Goal: Task Accomplishment & Management: Complete application form

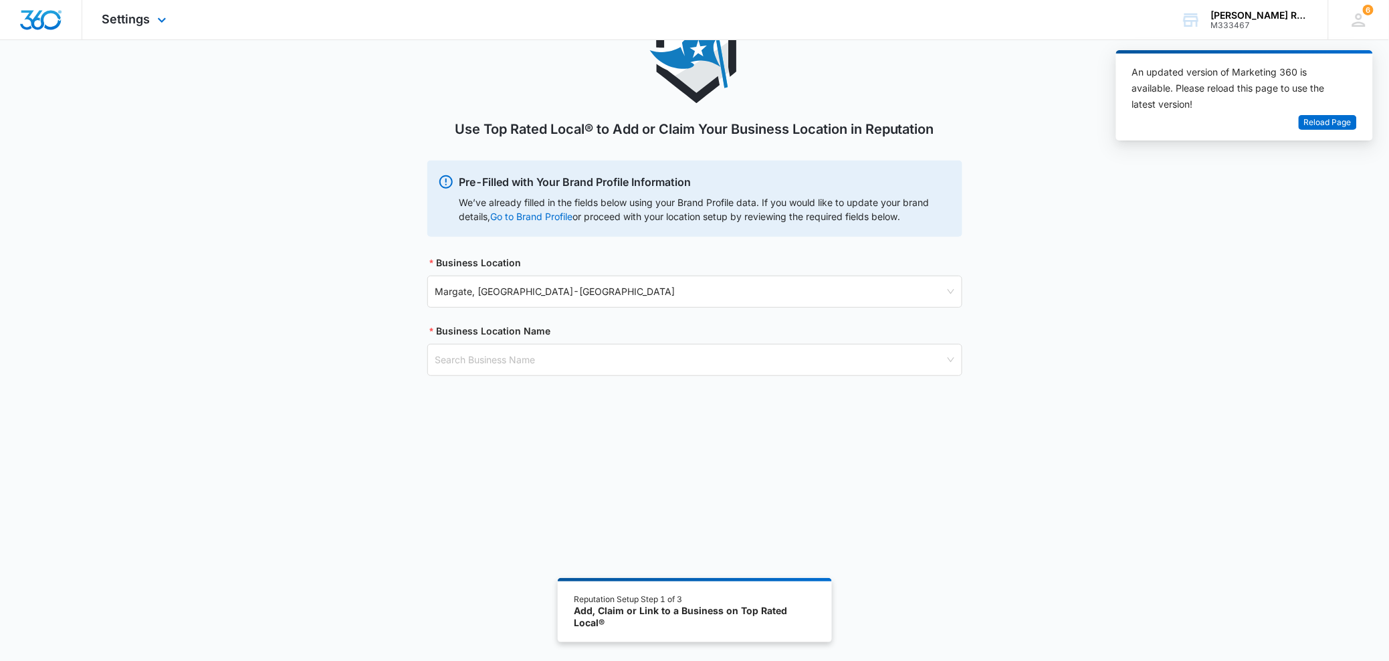
click at [32, 7] on div at bounding box center [41, 19] width 82 height 39
click at [1364, 19] on icon at bounding box center [1359, 20] width 20 height 20
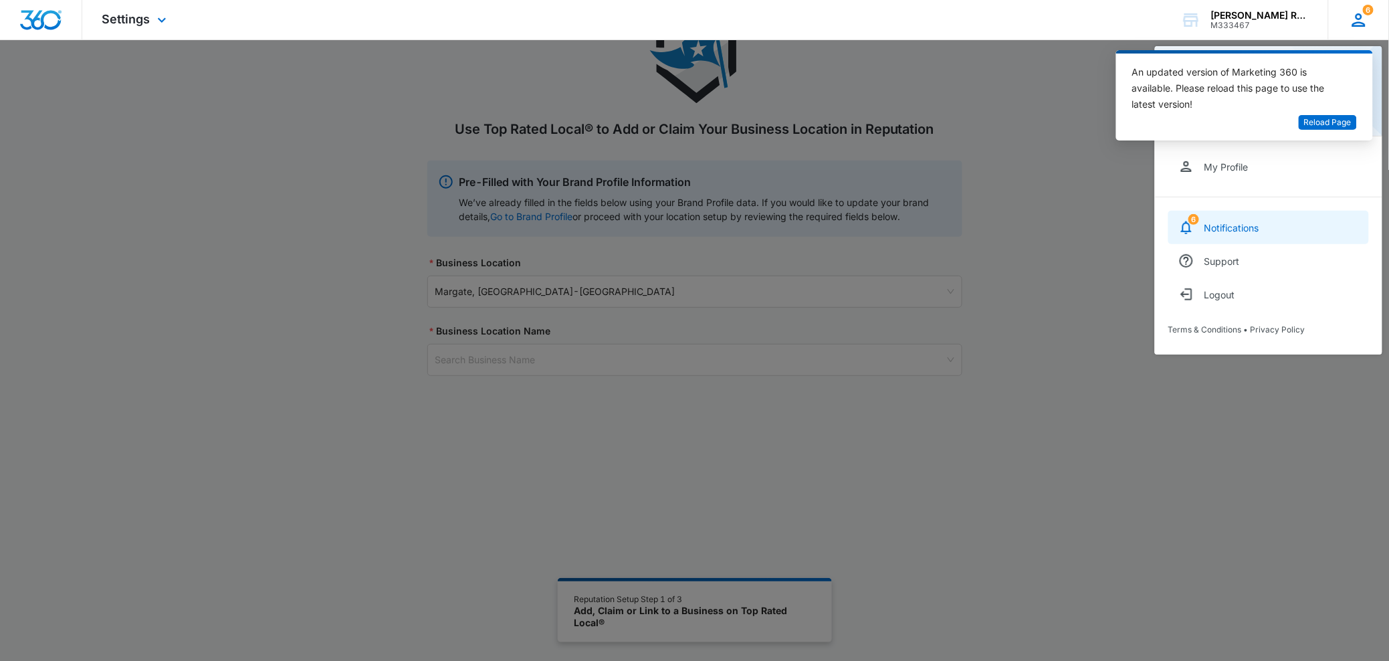
click at [1250, 233] on link "6 Notifications" at bounding box center [1268, 227] width 201 height 33
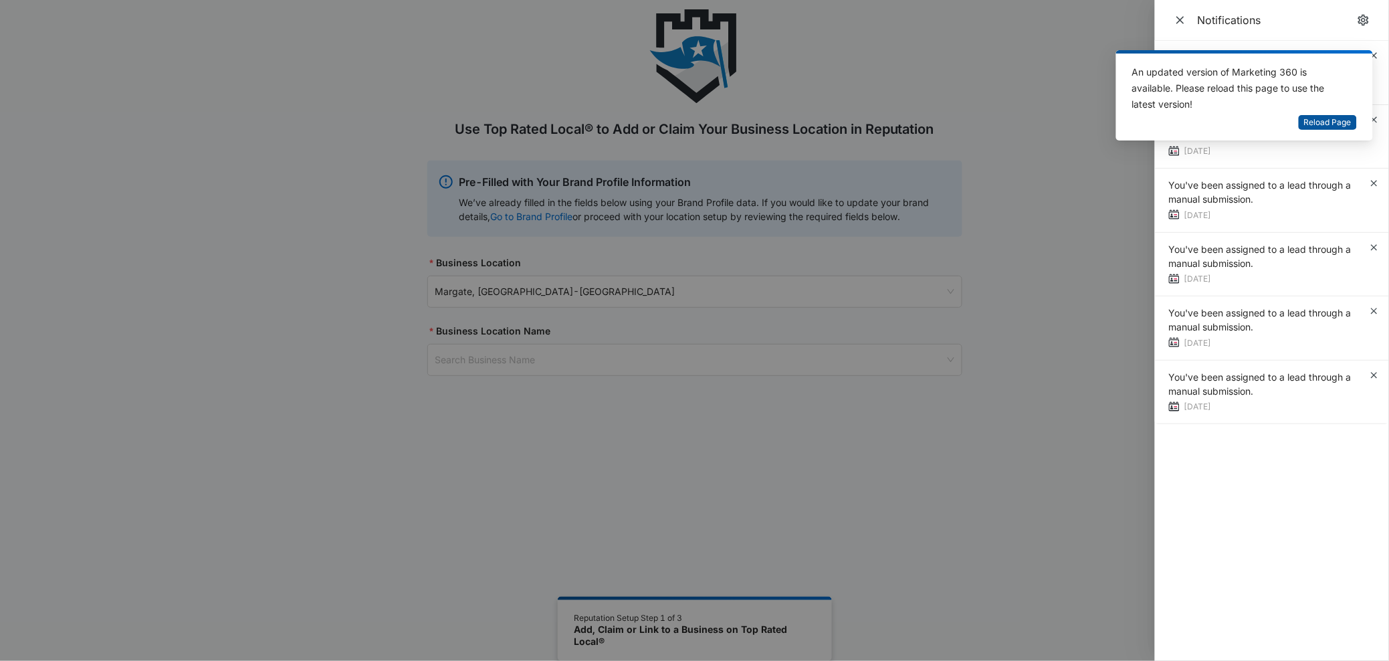
click at [1336, 126] on span "Reload Page" at bounding box center [1327, 122] width 47 height 13
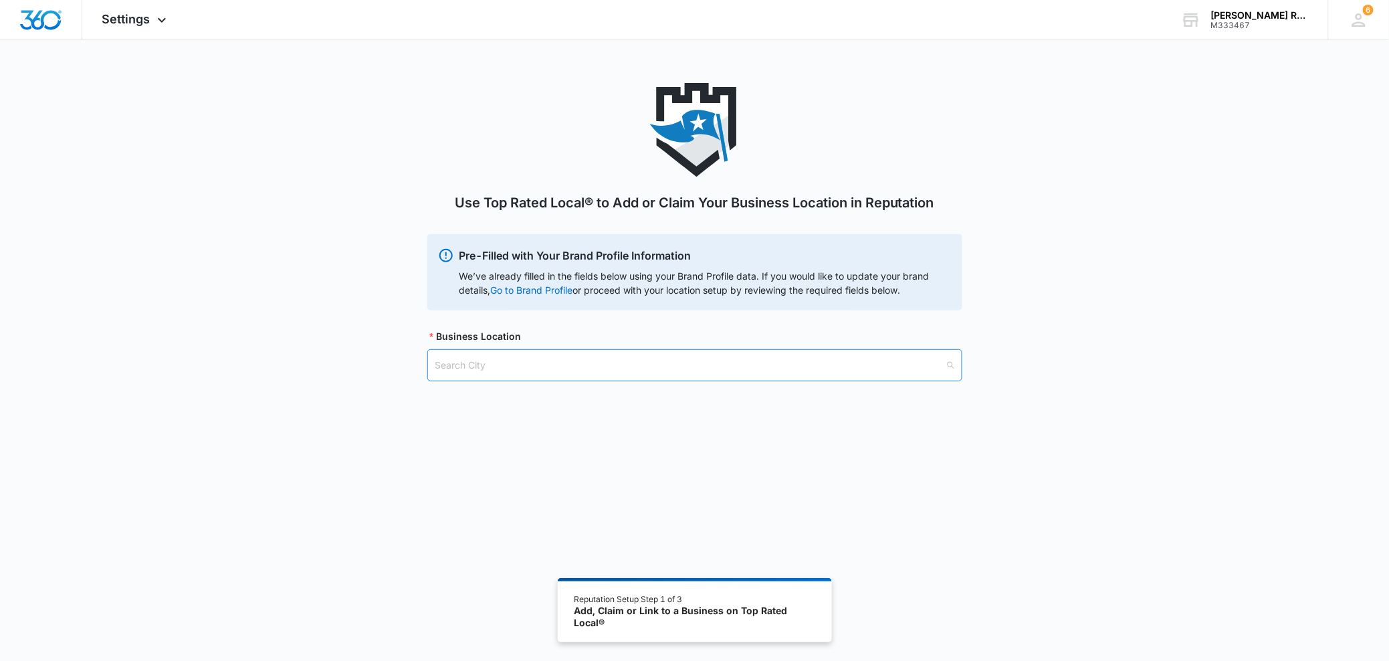
click at [513, 352] on input "search" at bounding box center [690, 365] width 510 height 31
click at [26, 19] on img "Dashboard" at bounding box center [40, 20] width 43 height 20
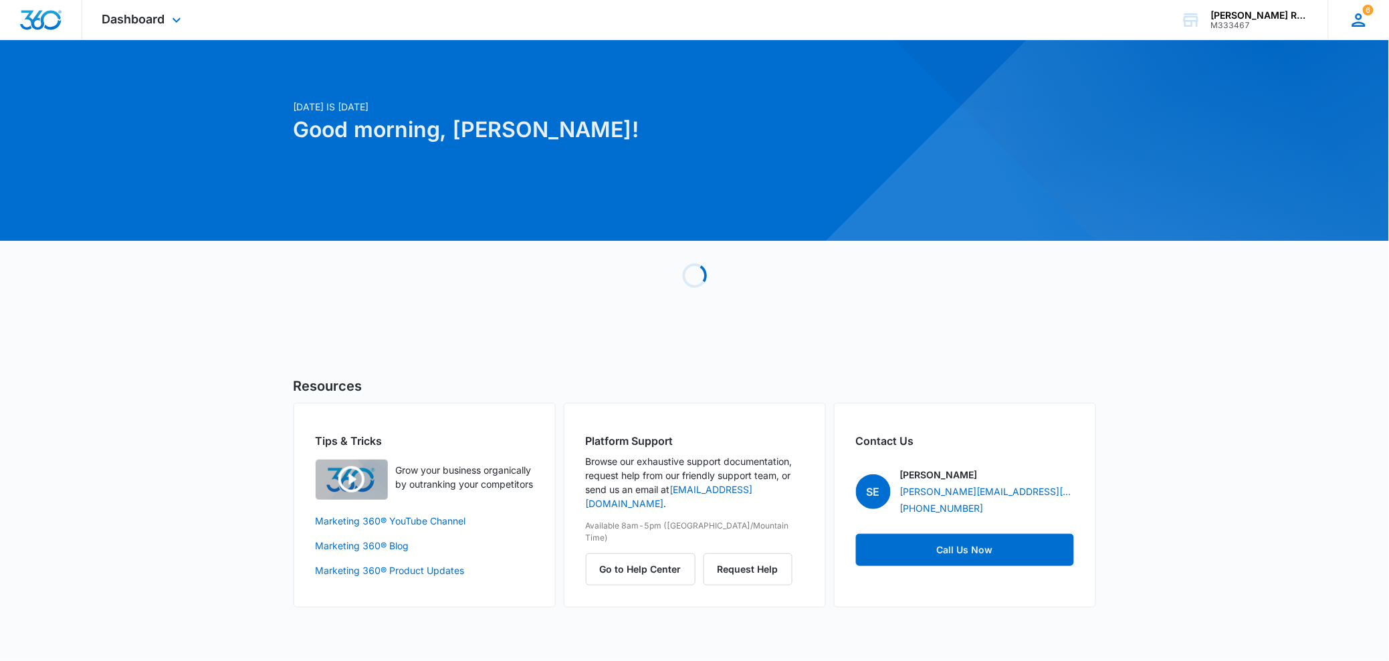
click at [1359, 17] on icon at bounding box center [1359, 20] width 20 height 20
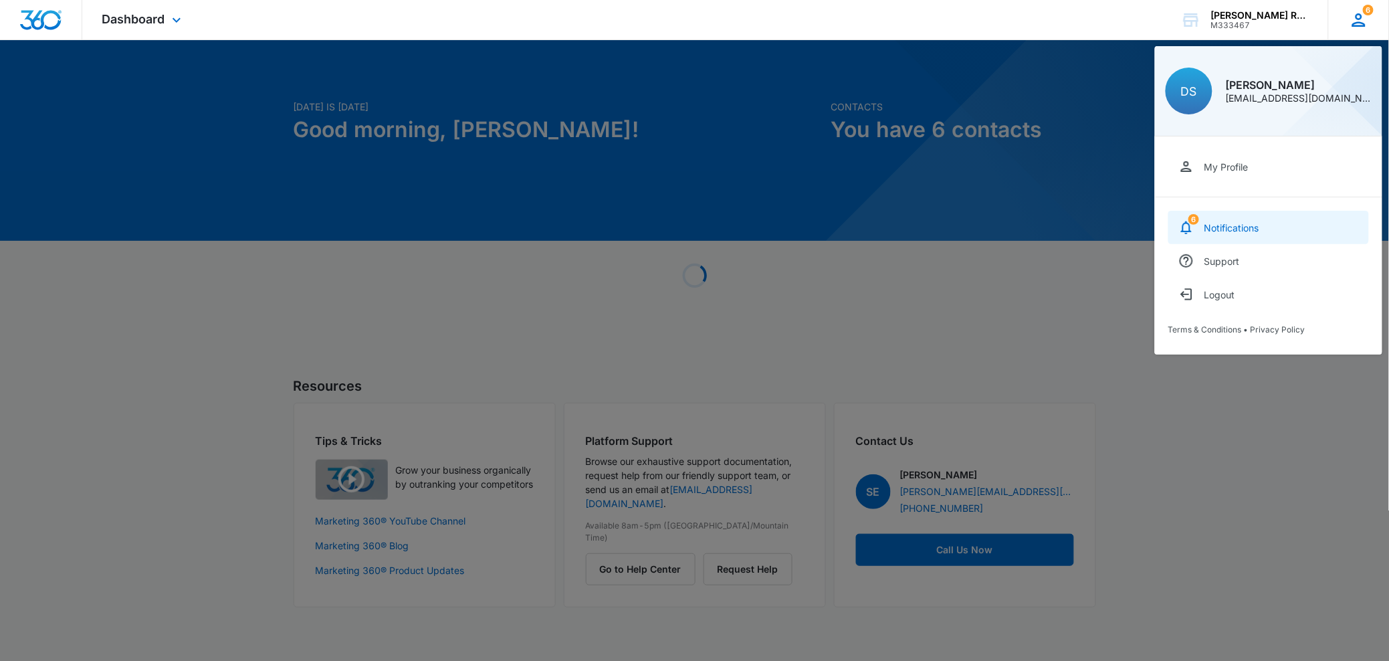
click at [1255, 233] on link "6 Notifications" at bounding box center [1268, 227] width 201 height 33
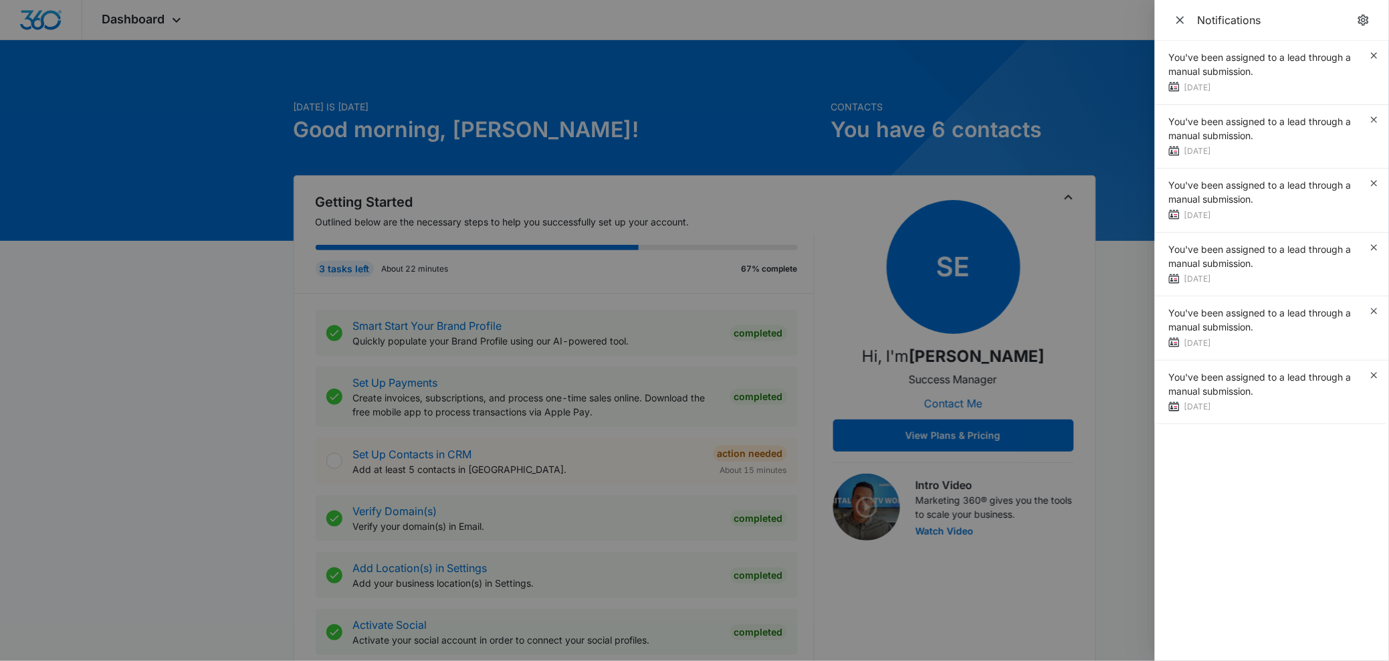
click at [1115, 343] on div at bounding box center [694, 330] width 1389 height 661
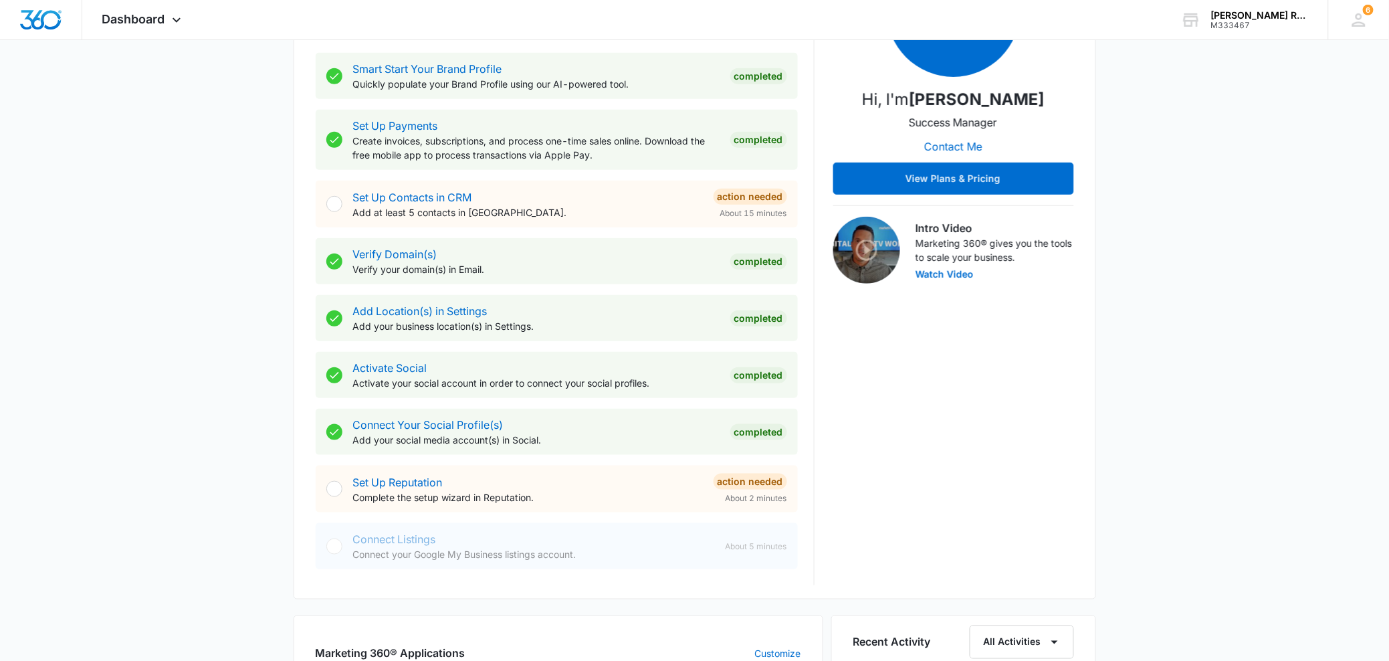
scroll to position [275, 0]
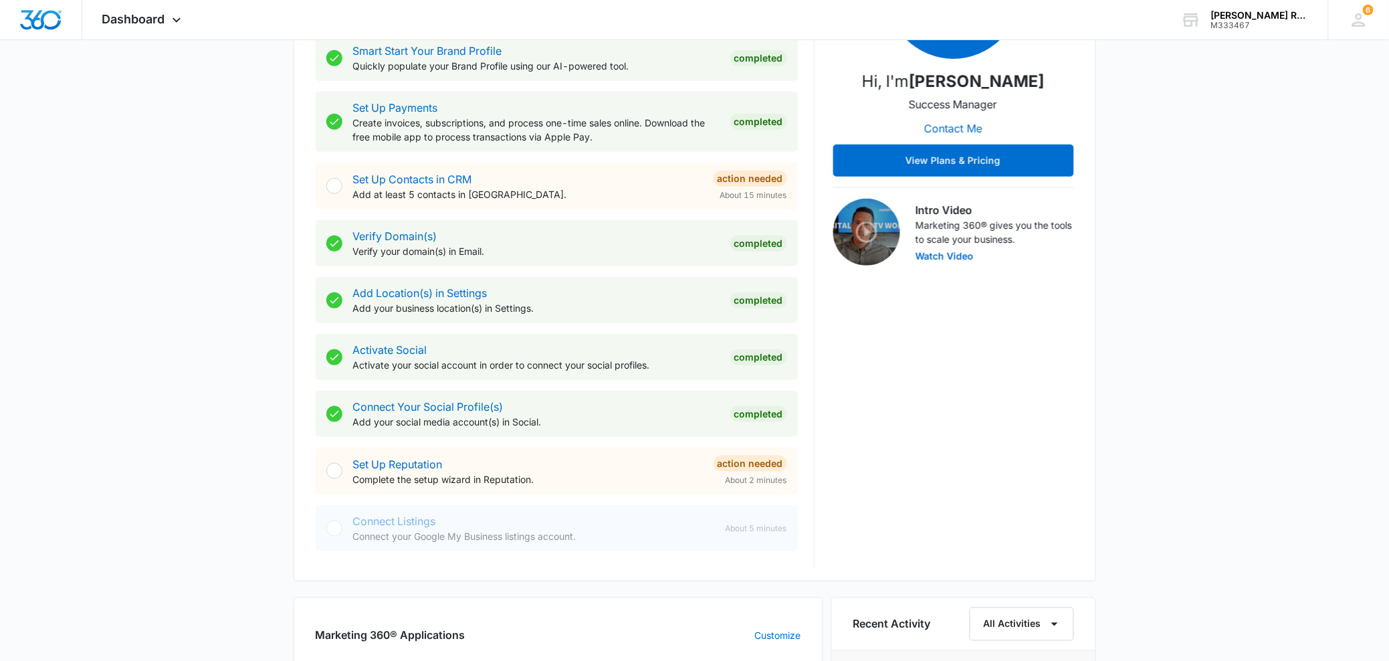
click at [336, 464] on div at bounding box center [334, 471] width 16 height 16
click at [356, 463] on link "Set Up Reputation" at bounding box center [398, 463] width 90 height 13
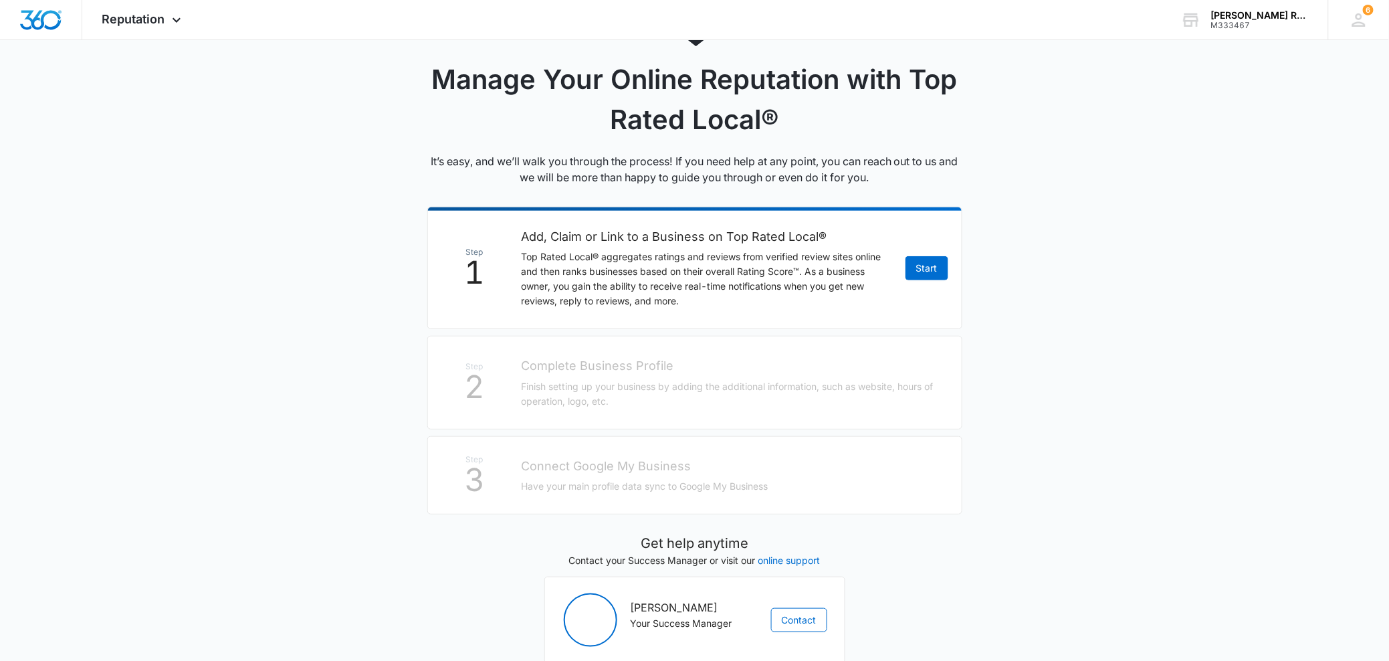
scroll to position [125, 0]
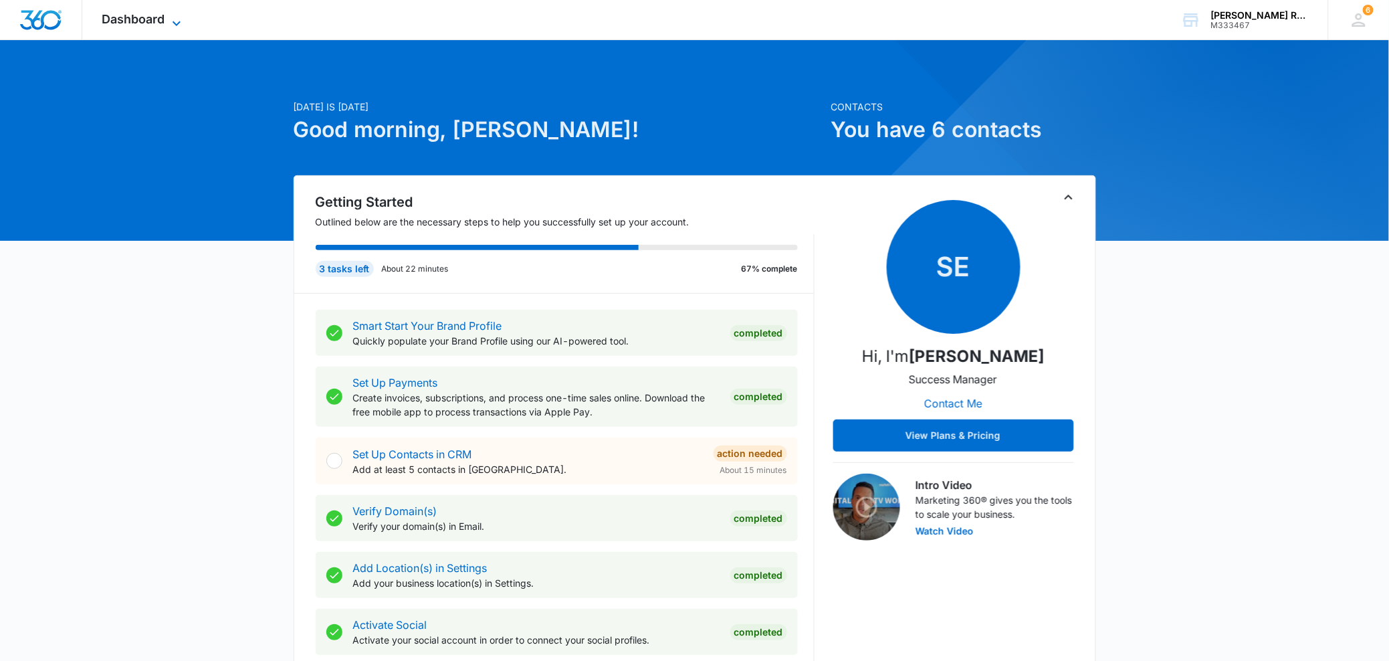
click at [122, 15] on span "Dashboard" at bounding box center [133, 19] width 63 height 14
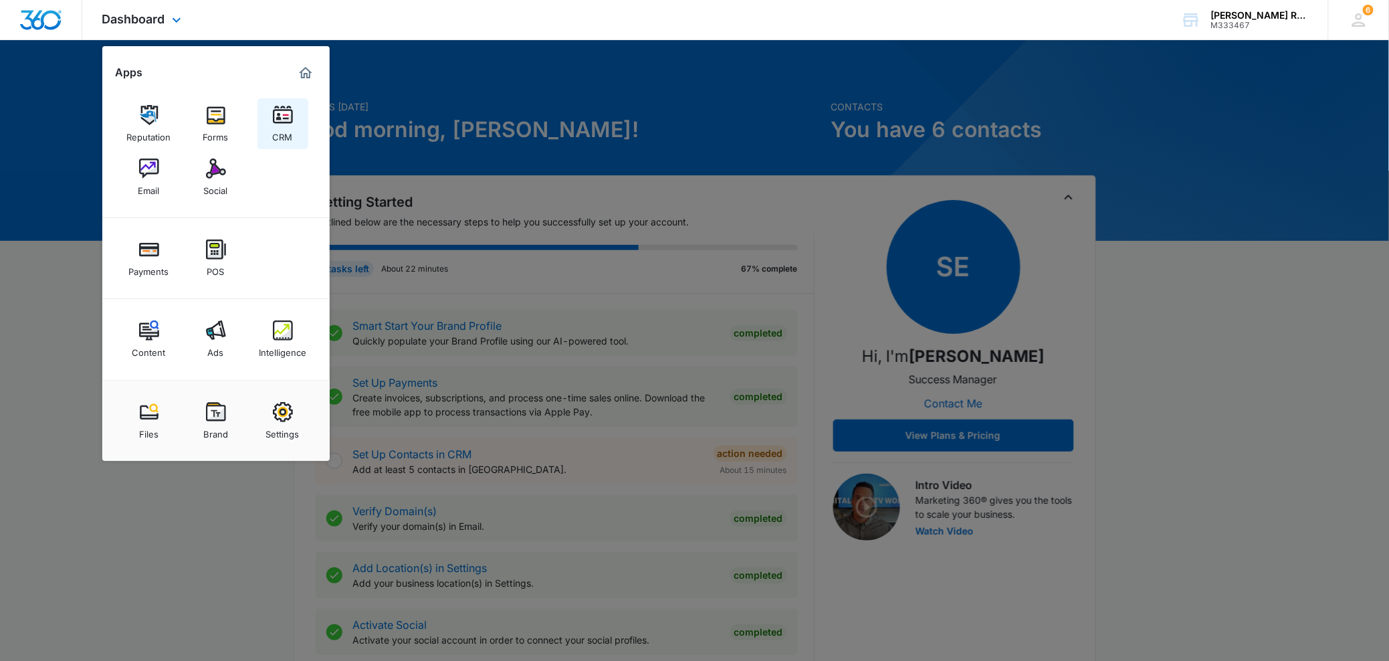
click at [280, 120] on img at bounding box center [283, 115] width 20 height 20
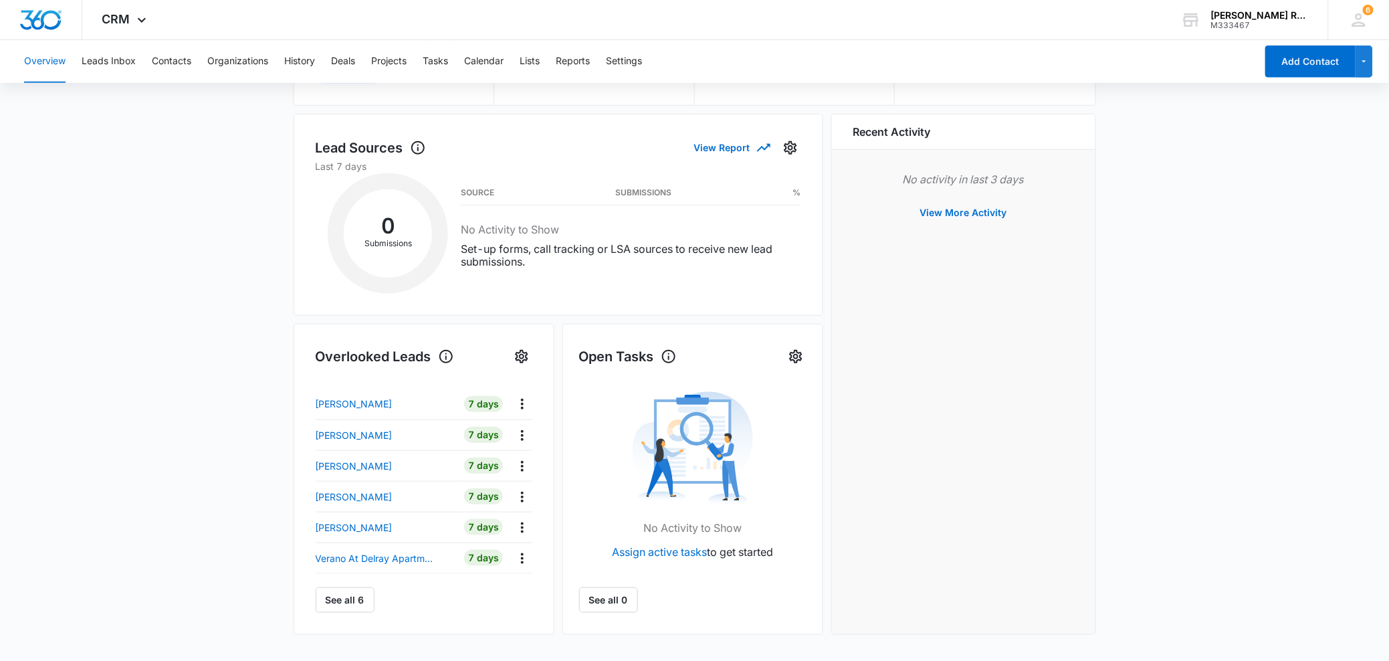
scroll to position [167, 0]
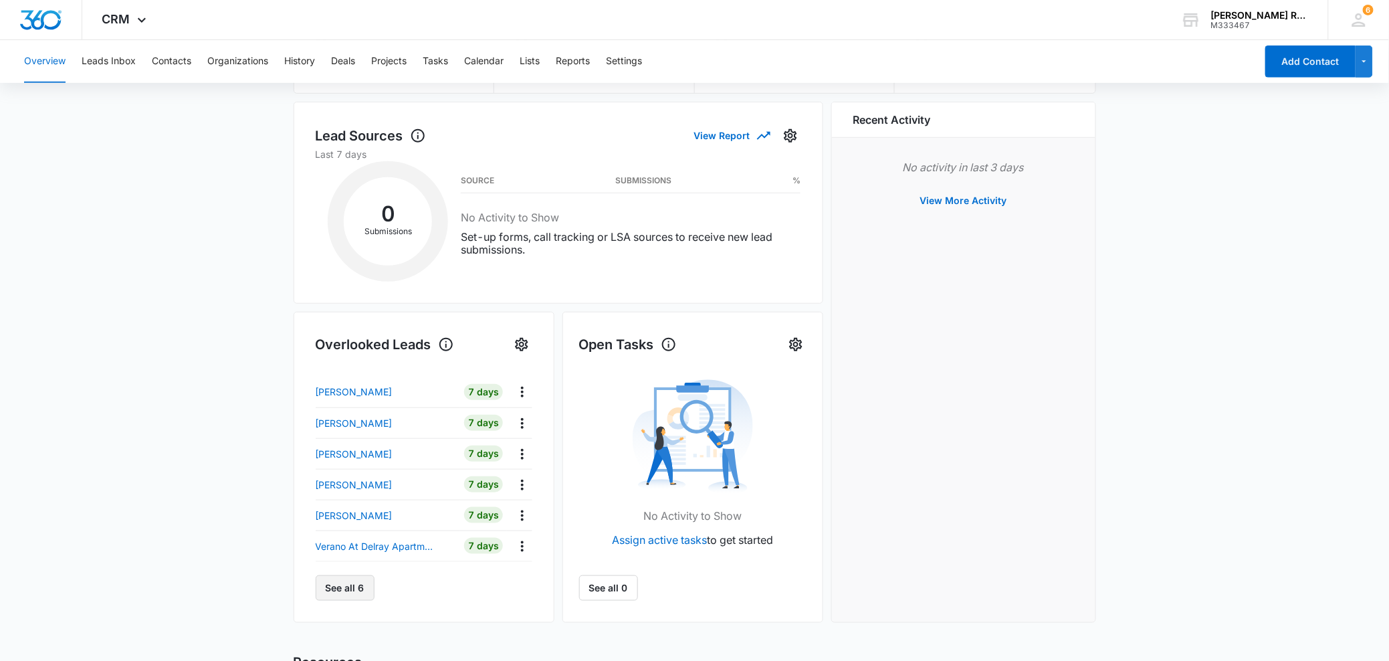
click at [360, 595] on button "See all 6" at bounding box center [345, 587] width 59 height 25
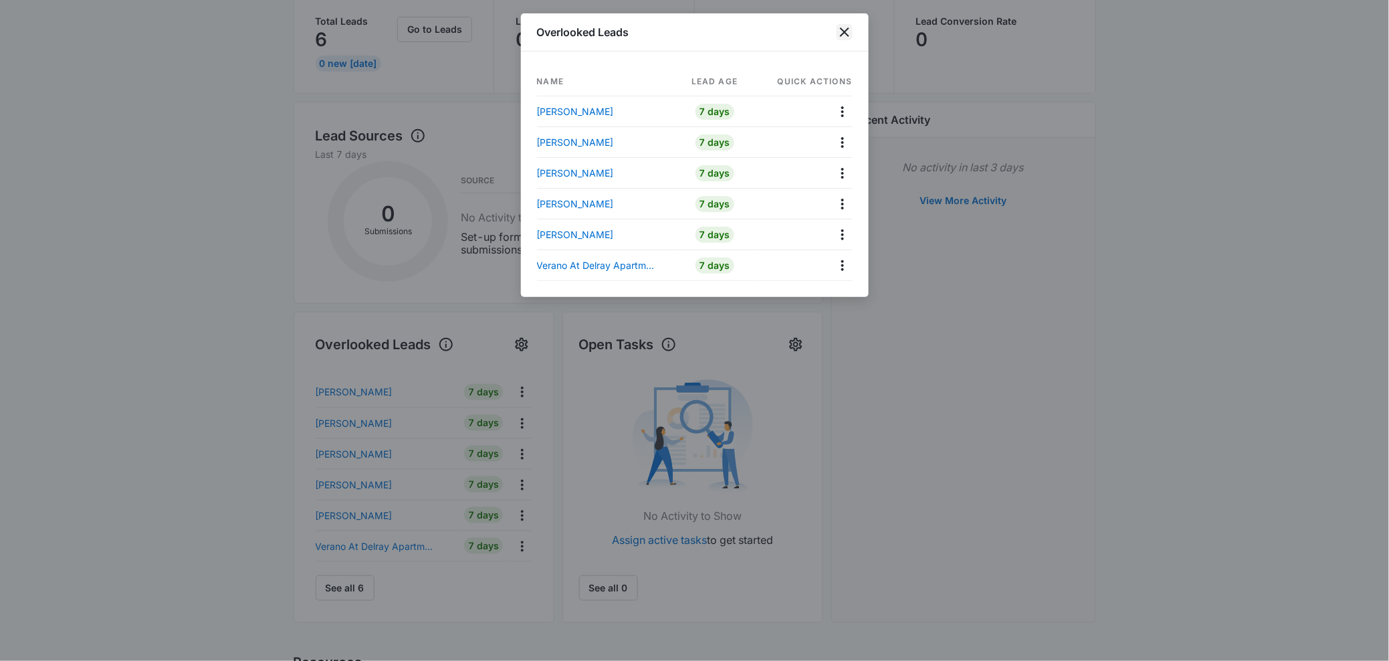
click at [843, 35] on icon "close" at bounding box center [844, 32] width 16 height 16
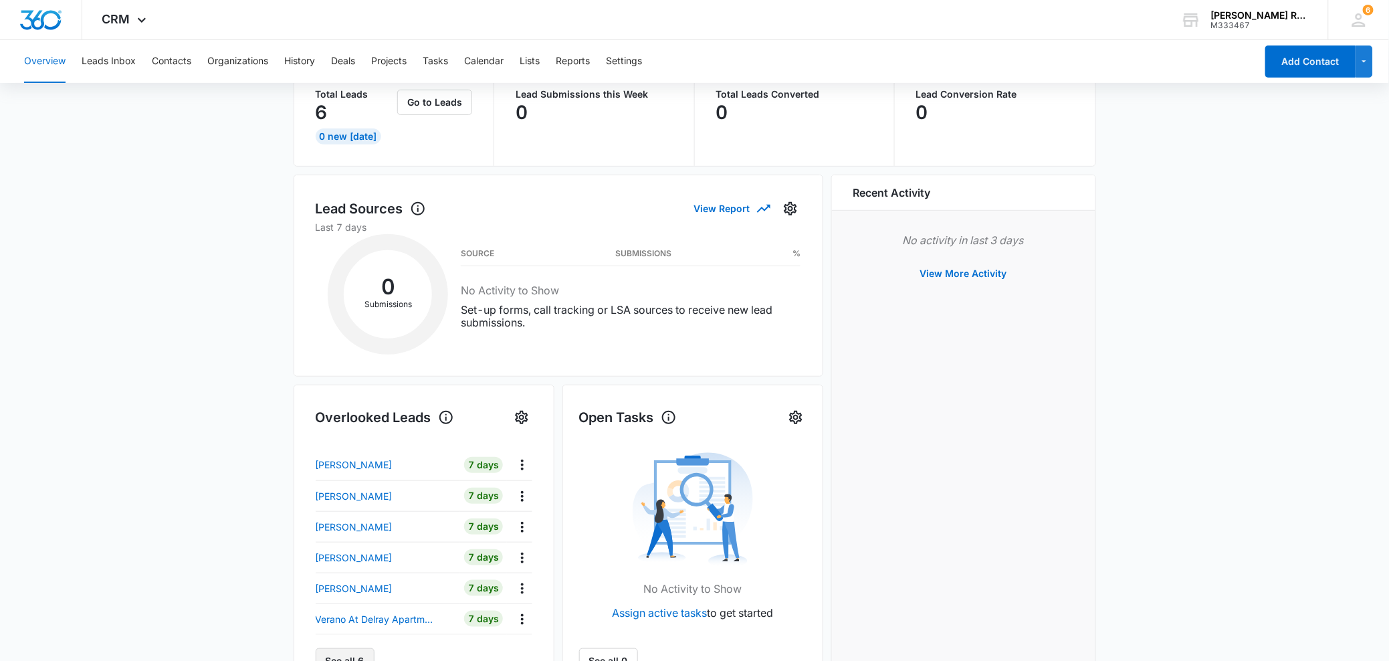
scroll to position [132, 0]
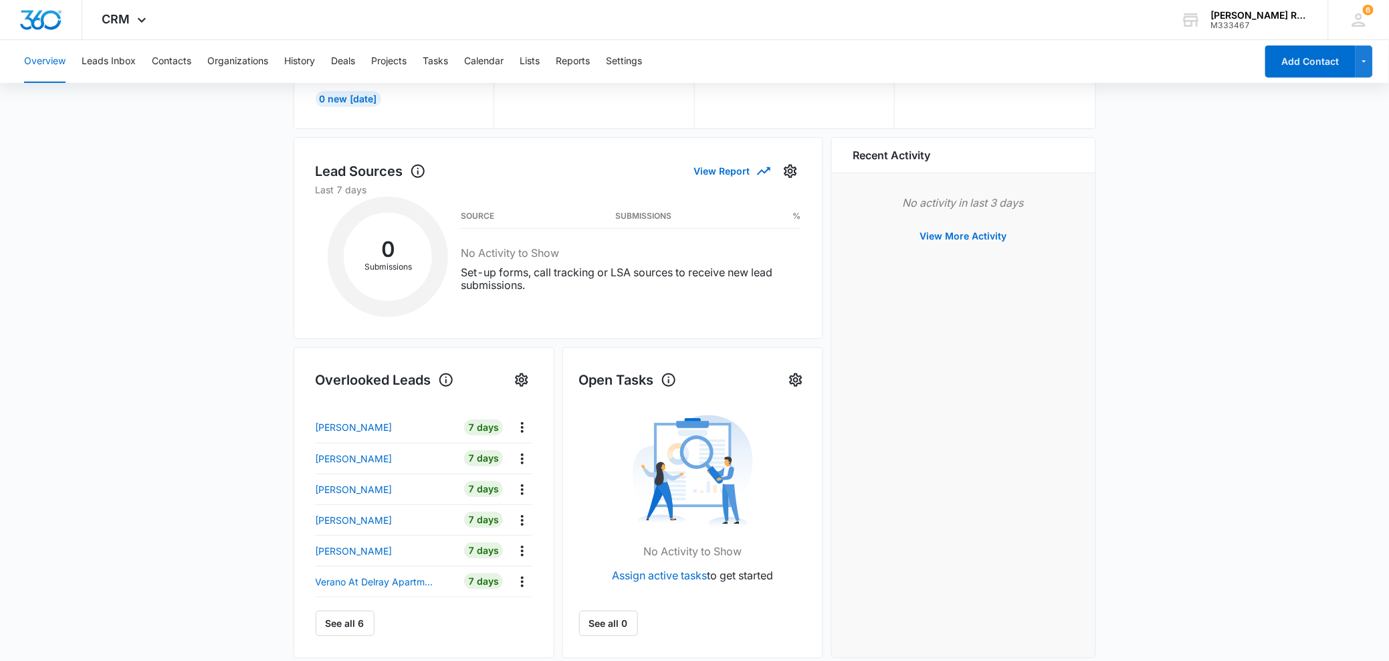
click at [164, 576] on main "Overview Total Leads 6 0 New Today Go to Leads Lead Submissions this Week 0 Tot…" at bounding box center [694, 464] width 1389 height 941
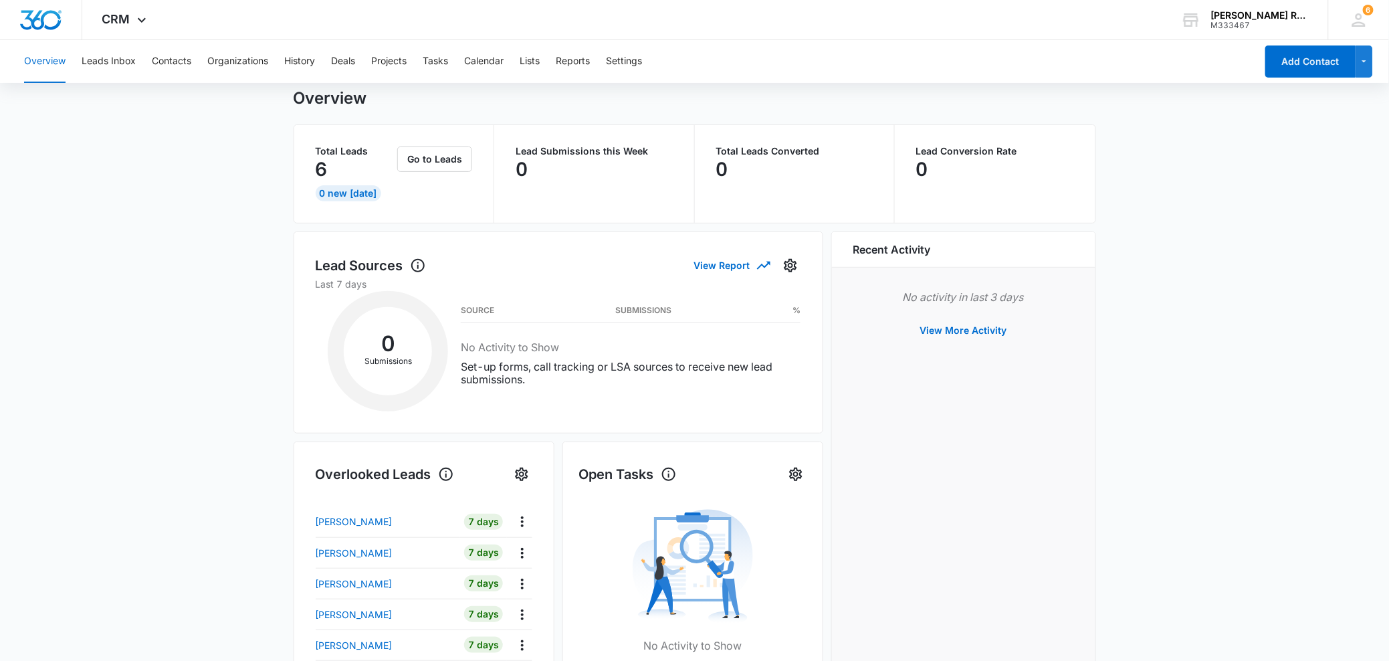
scroll to position [12, 0]
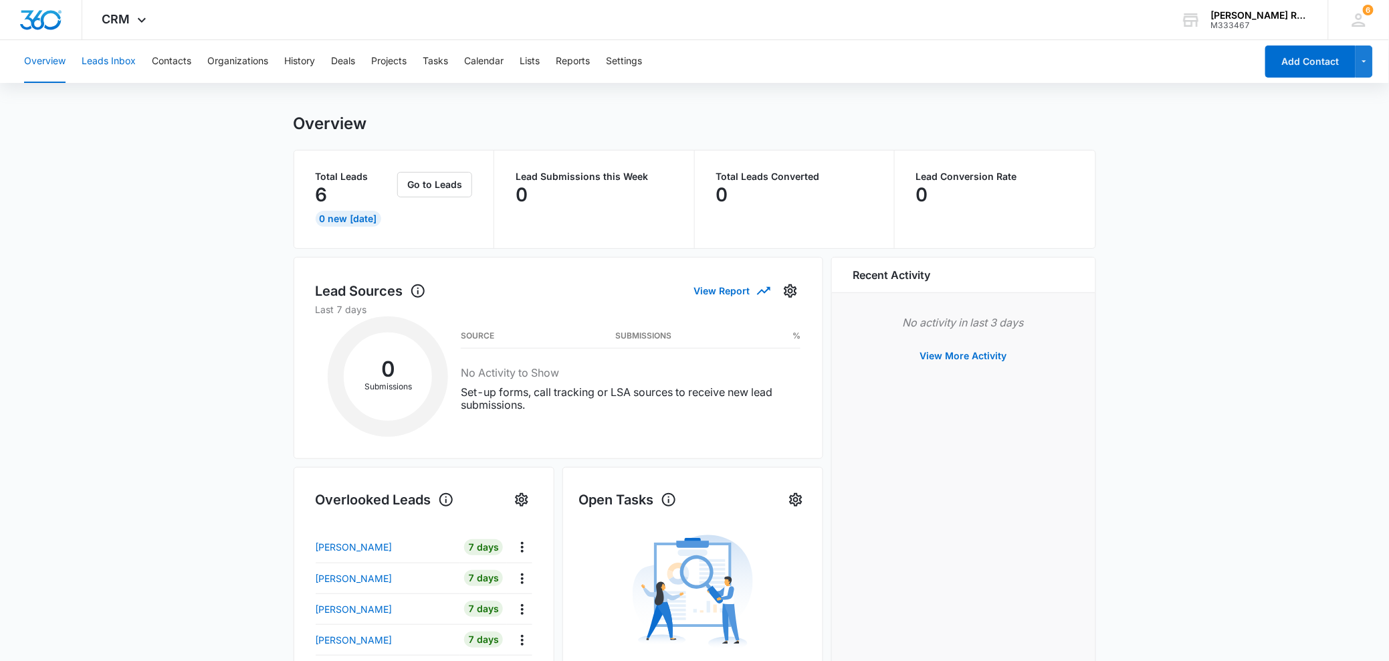
click at [109, 62] on button "Leads Inbox" at bounding box center [109, 61] width 54 height 43
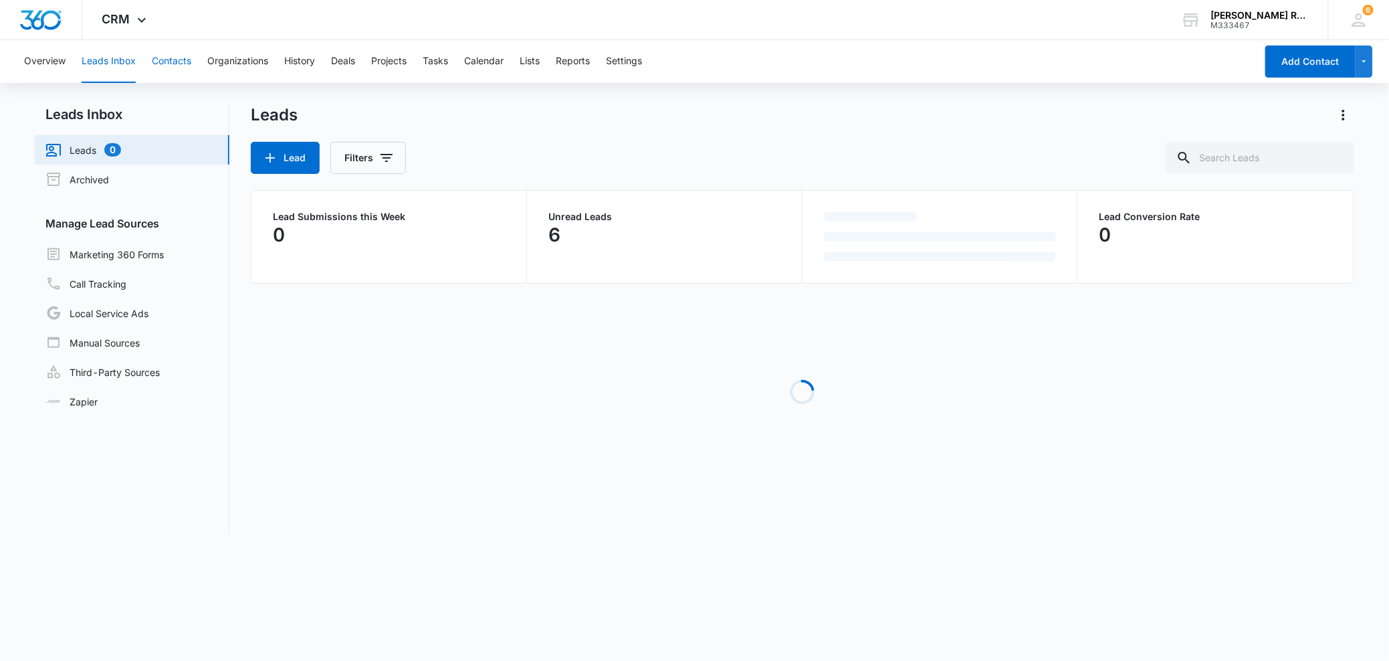
click at [178, 59] on button "Contacts" at bounding box center [171, 61] width 39 height 43
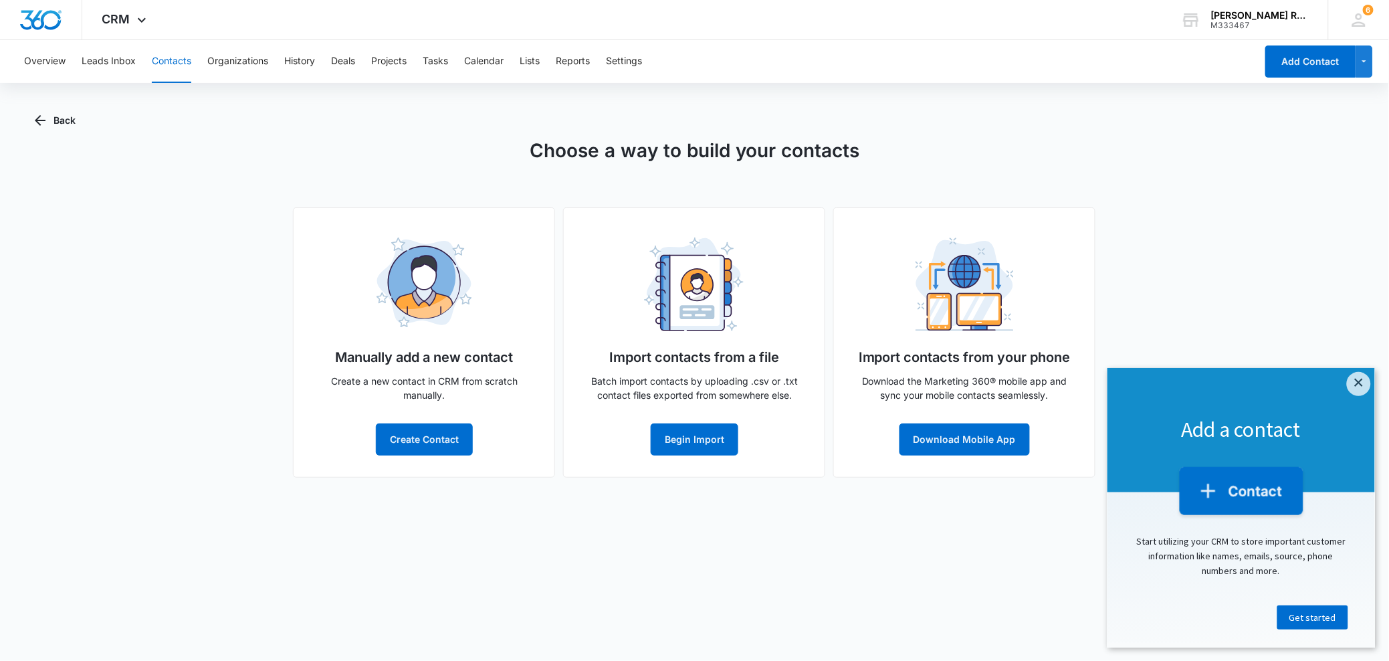
click at [648, 566] on body "CRM Apps Reputation Forms CRM Email Social Payments POS Content Ads Intelligenc…" at bounding box center [694, 330] width 1389 height 661
click at [508, 496] on body "CRM Apps Reputation Forms CRM Email Social Payments POS Content Ads Intelligenc…" at bounding box center [694, 330] width 1389 height 661
click at [405, 437] on button "Create Contact" at bounding box center [424, 439] width 97 height 32
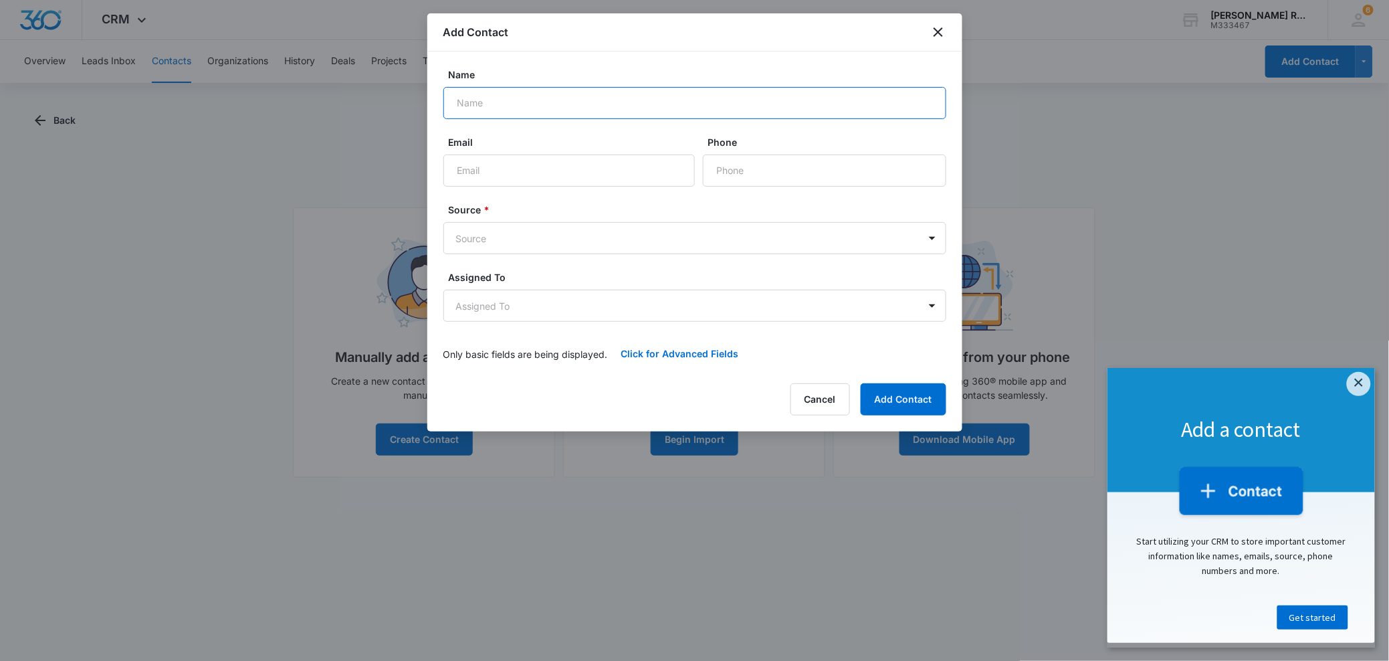
click at [571, 106] on input "Name" at bounding box center [694, 103] width 503 height 32
type input "[PERSON_NAME]"
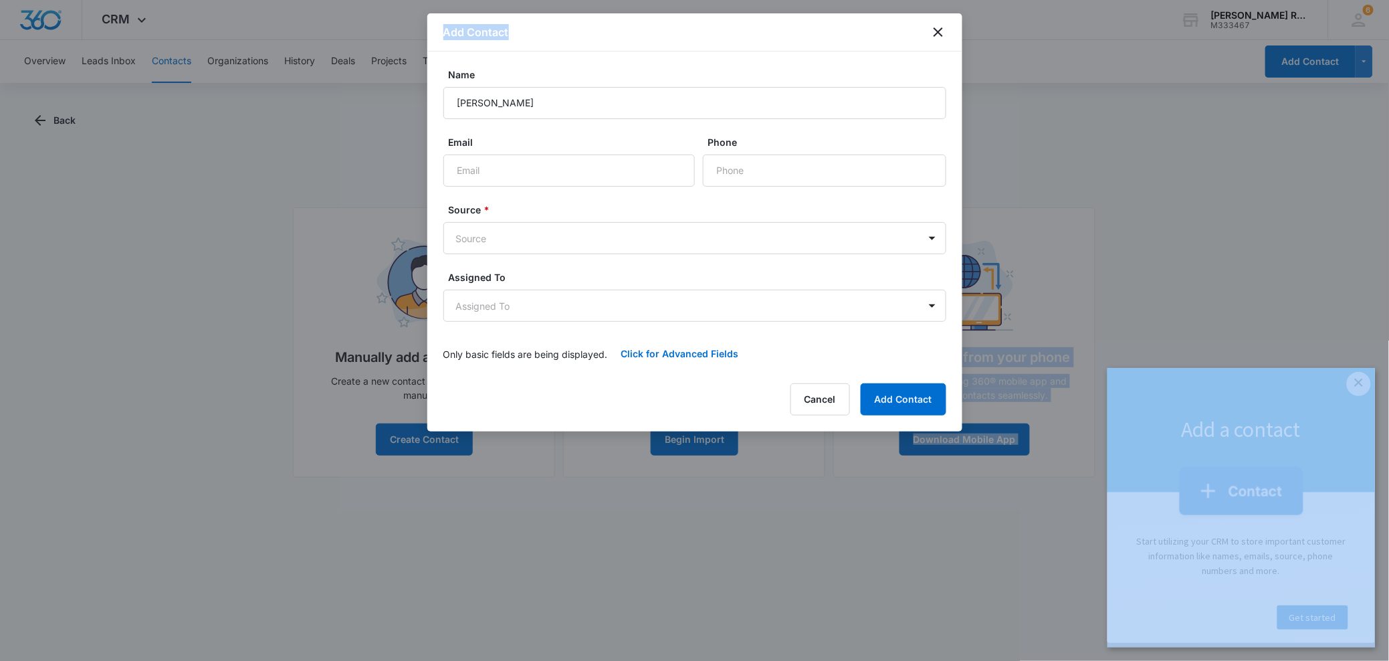
drag, startPoint x: 533, startPoint y: 31, endPoint x: 1602, endPoint y: 185, distance: 1080.3
click at [1388, 185] on html "CRM Apps Reputation Forms CRM Email Social Payments POS Content Ads Intelligenc…" at bounding box center [694, 330] width 1389 height 661
click at [1264, 209] on div at bounding box center [694, 330] width 1389 height 661
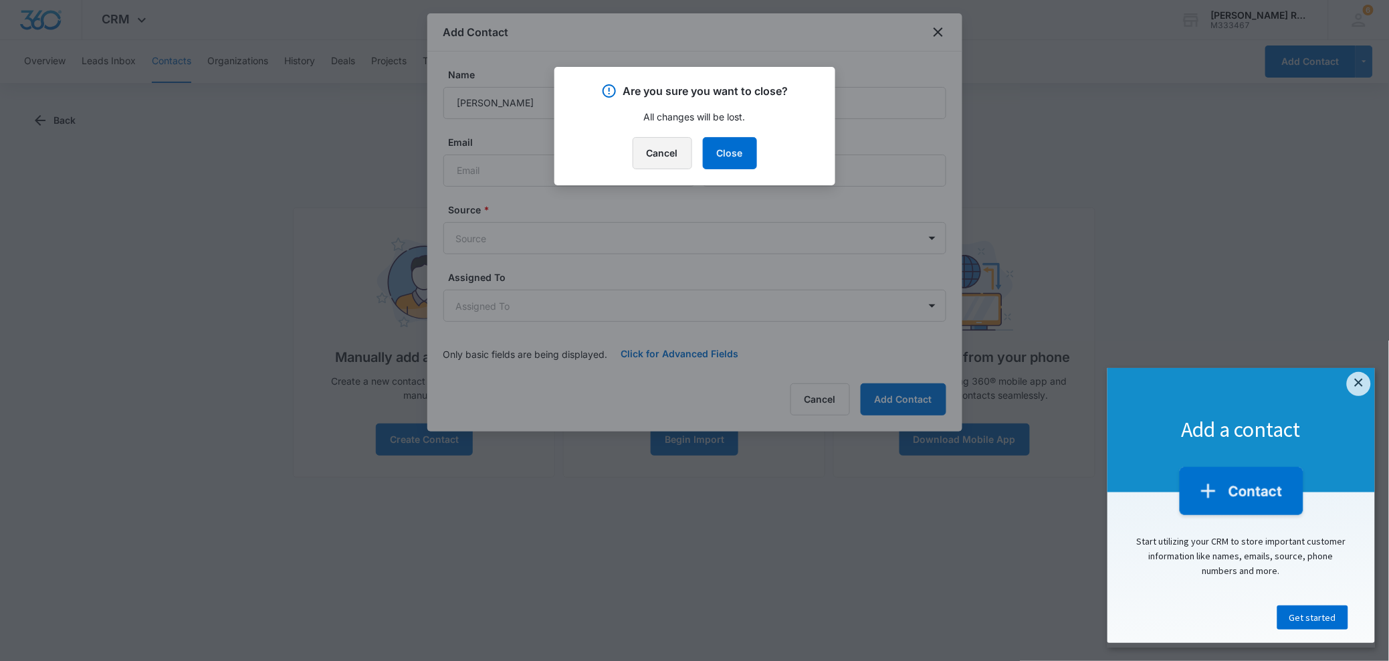
click at [651, 156] on button "Cancel" at bounding box center [663, 153] width 60 height 32
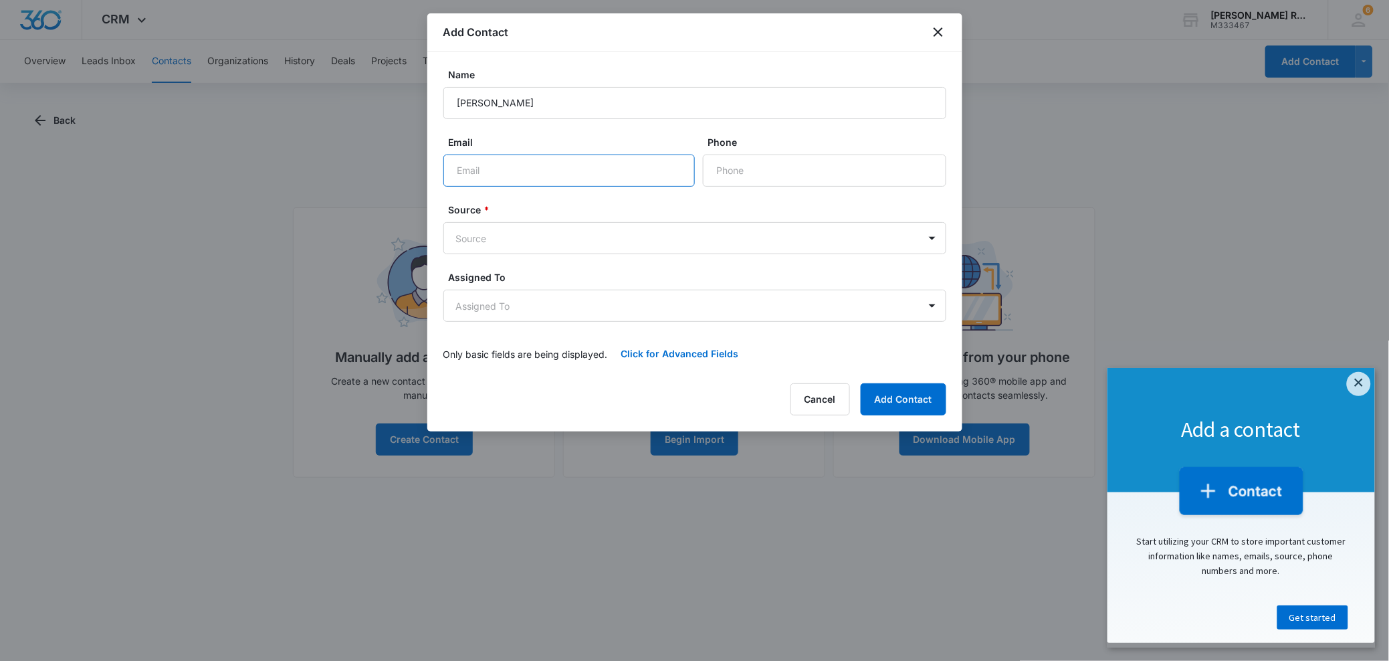
click at [570, 167] on input "Email" at bounding box center [568, 170] width 251 height 32
paste input "[EMAIL_ADDRESS][DOMAIN_NAME]"
type input "[EMAIL_ADDRESS][DOMAIN_NAME]"
click at [748, 169] on input "Phone" at bounding box center [824, 170] width 243 height 32
paste input "[PHONE_NUMBER]"
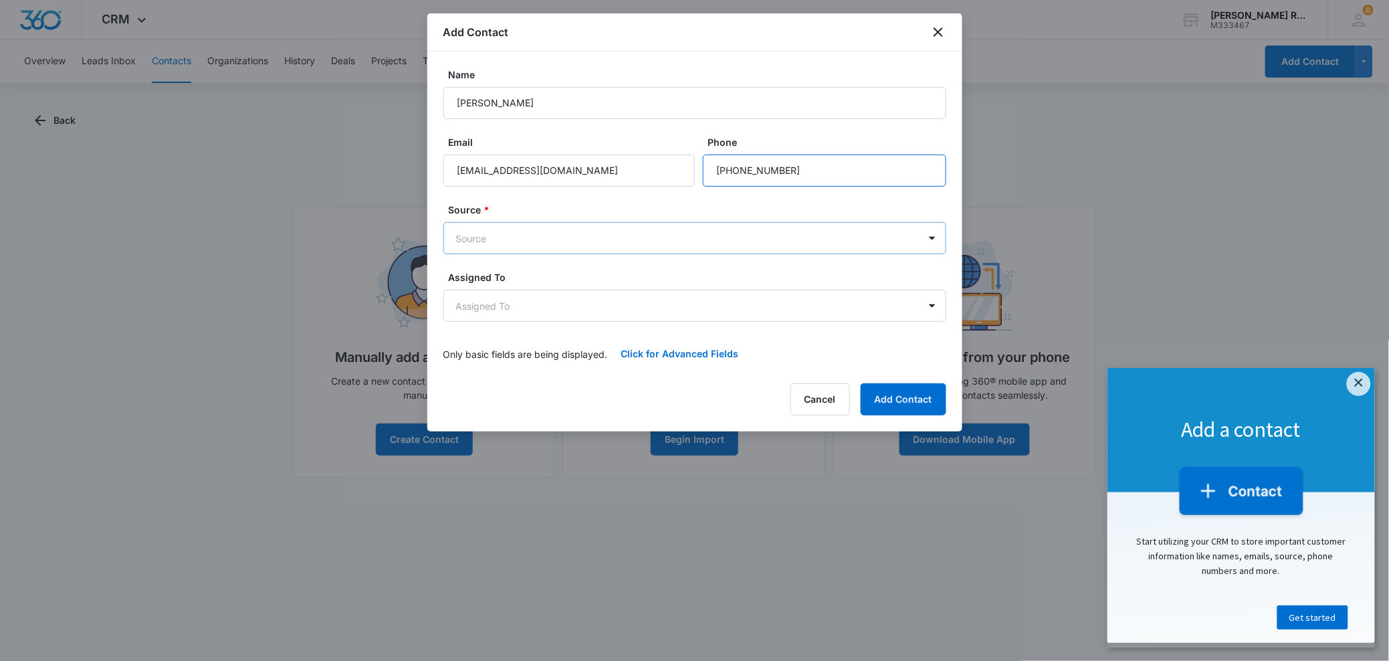
type input "[PHONE_NUMBER]"
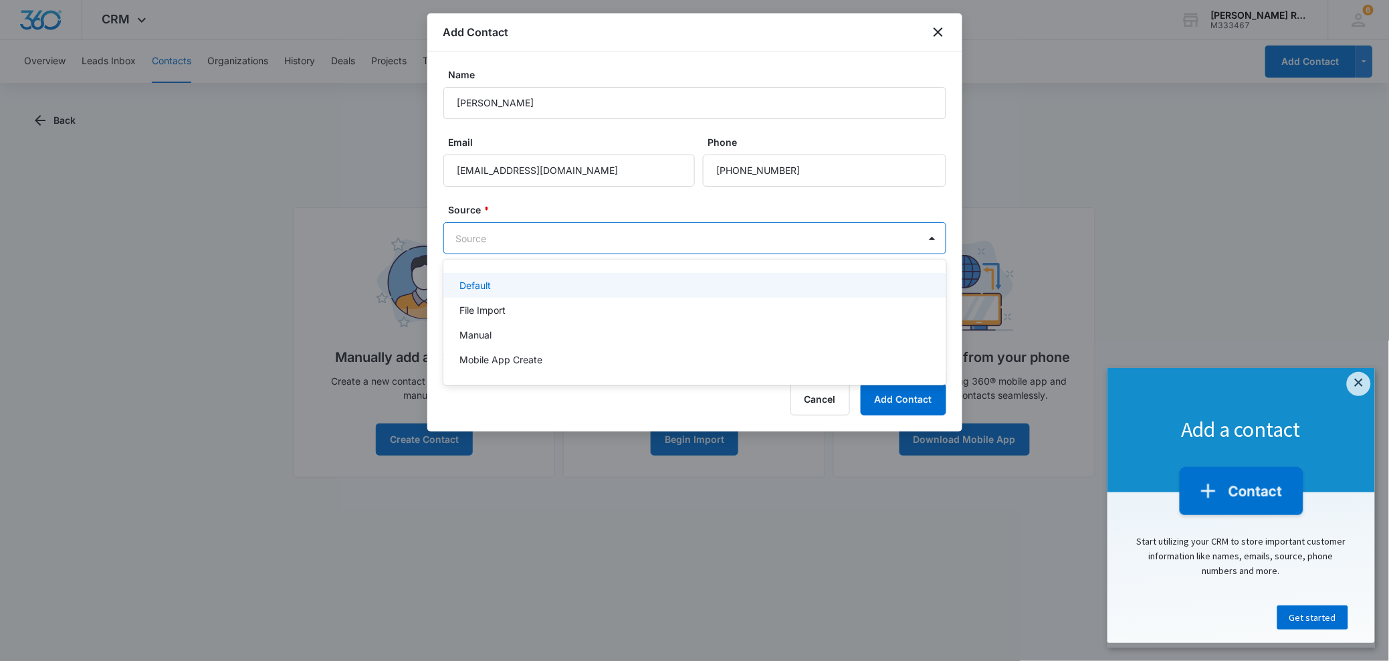
click at [648, 239] on body "CRM Apps Reputation Forms CRM Email Social Payments POS Content Ads Intelligenc…" at bounding box center [694, 330] width 1389 height 661
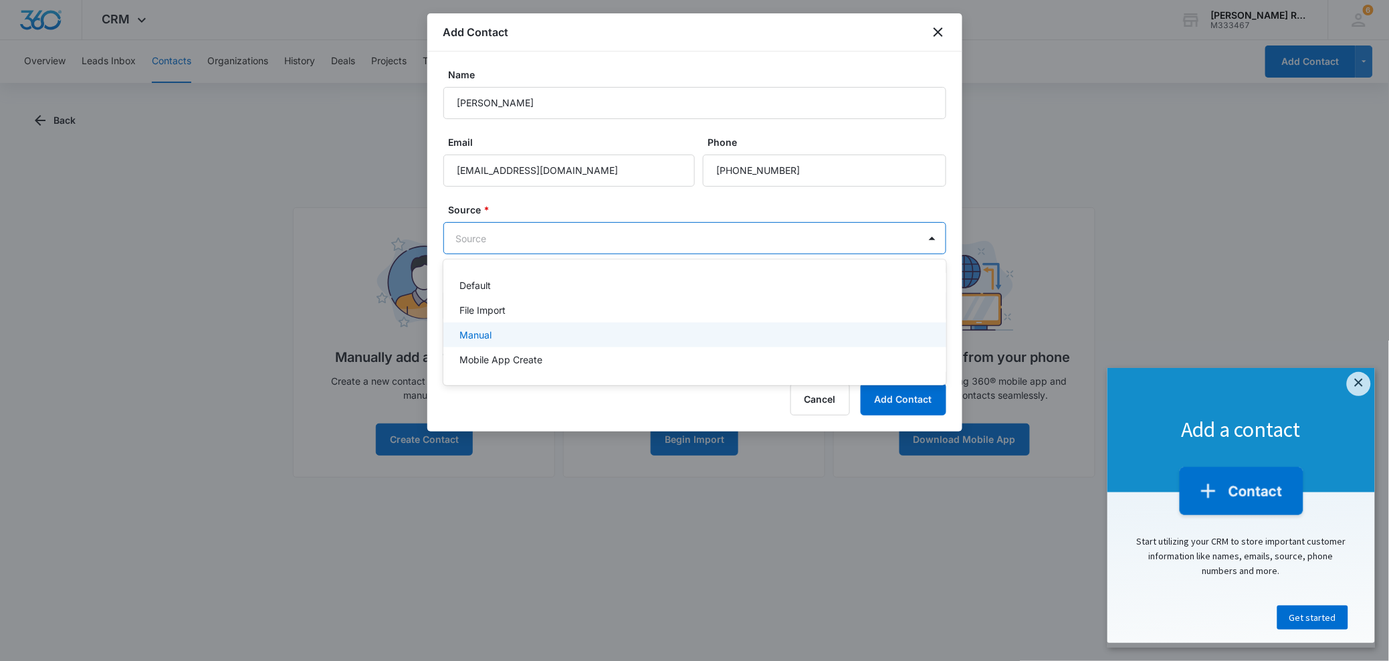
click at [606, 324] on div "Manual" at bounding box center [694, 334] width 503 height 25
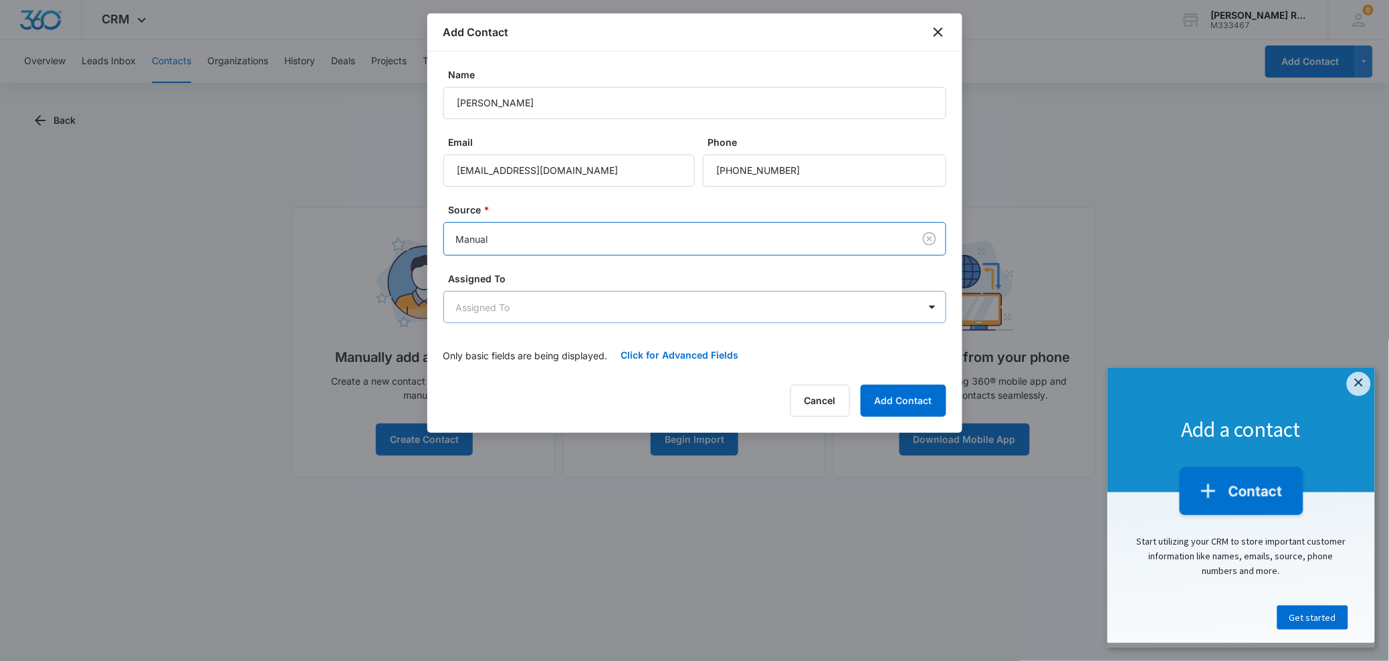
click at [568, 299] on body "CRM Apps Reputation Forms CRM Email Social Payments POS Content Ads Intelligenc…" at bounding box center [694, 330] width 1389 height 661
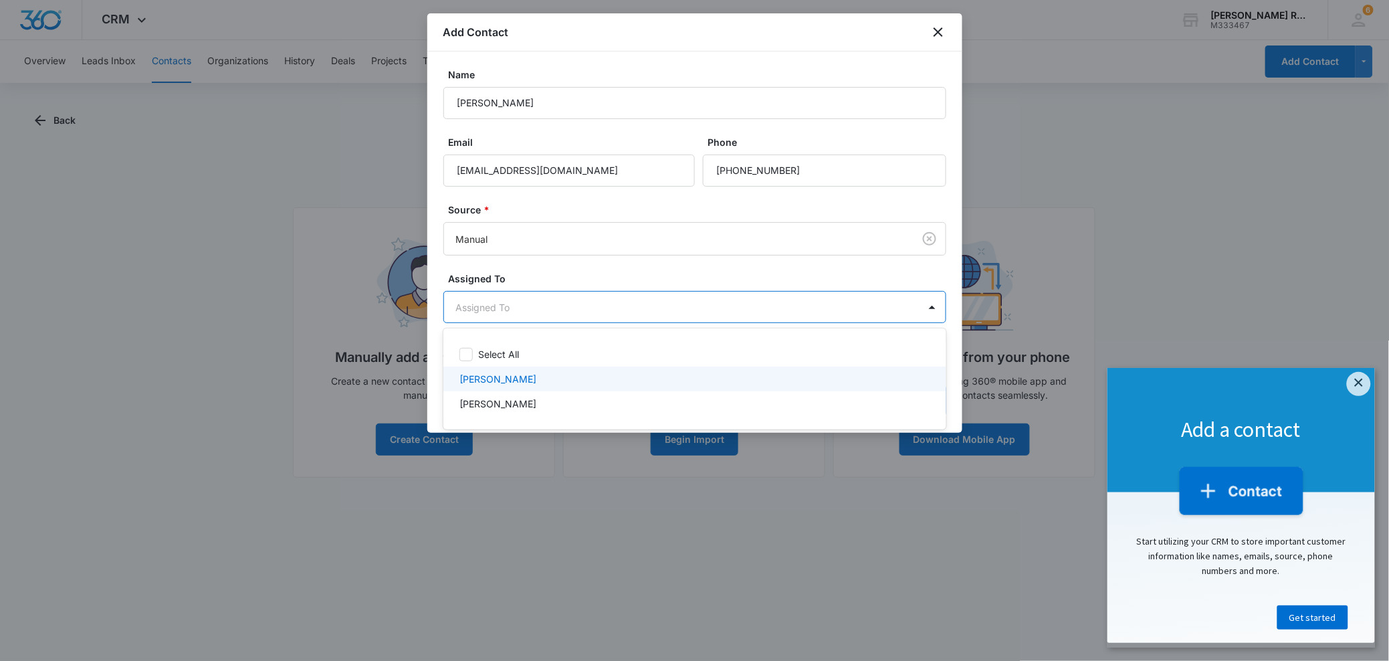
click at [536, 376] on p "Flordie-Jay Tanguilan" at bounding box center [497, 379] width 77 height 14
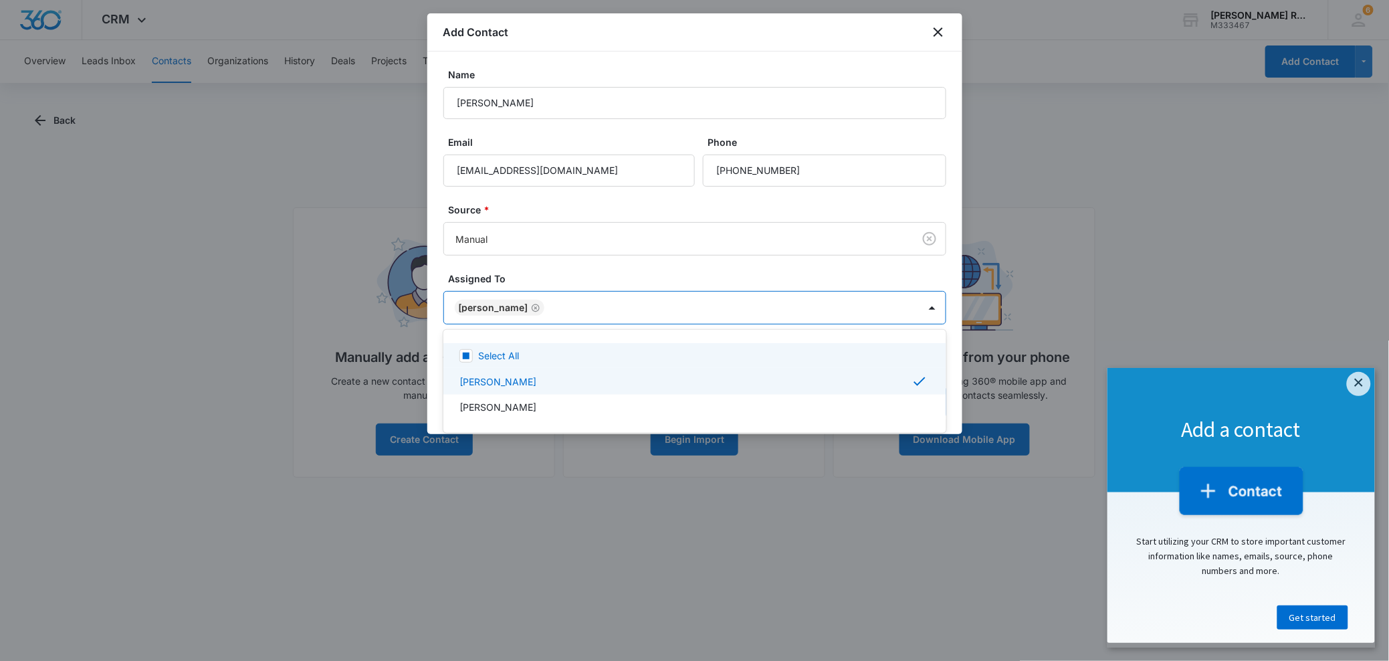
click at [604, 303] on div at bounding box center [694, 330] width 1389 height 661
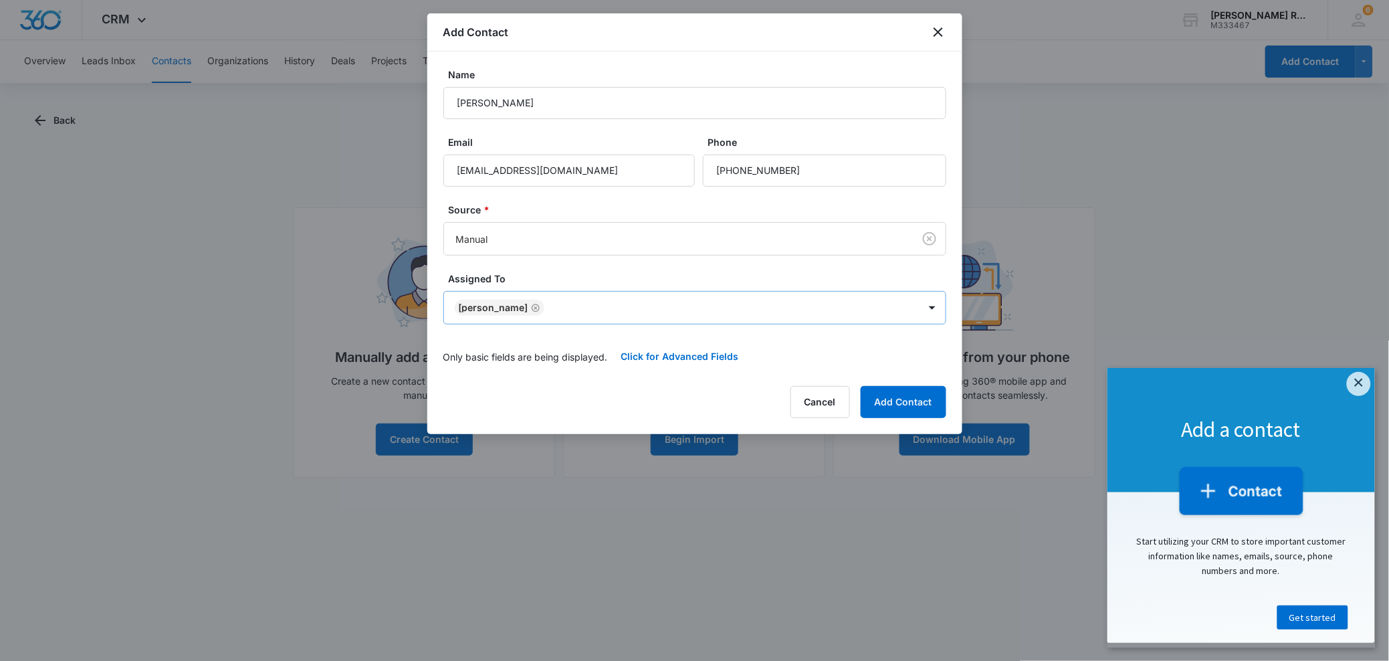
click at [540, 306] on icon "Remove Flordie-Jay Tanguilan" at bounding box center [535, 308] width 9 height 10
click at [546, 310] on body "CRM Apps Reputation Forms CRM Email Social Payments POS Content Ads Intelligenc…" at bounding box center [694, 330] width 1389 height 661
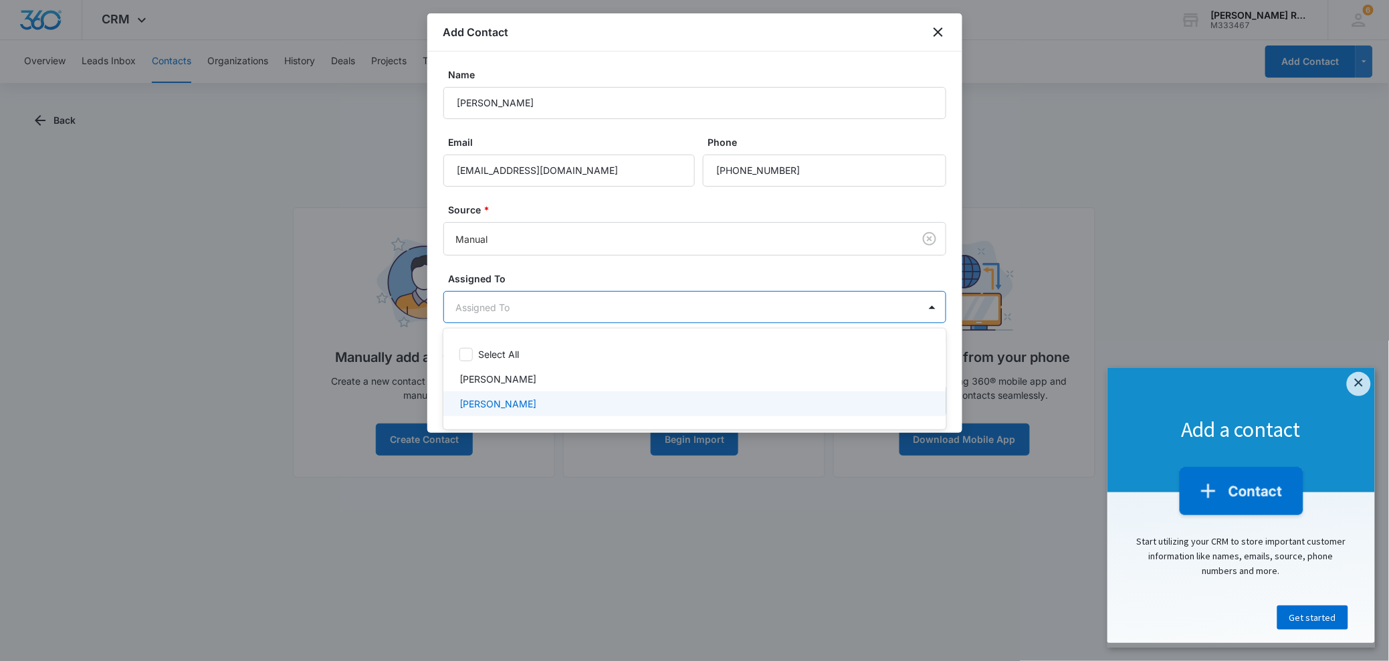
click at [492, 397] on p "[PERSON_NAME]" at bounding box center [497, 404] width 77 height 14
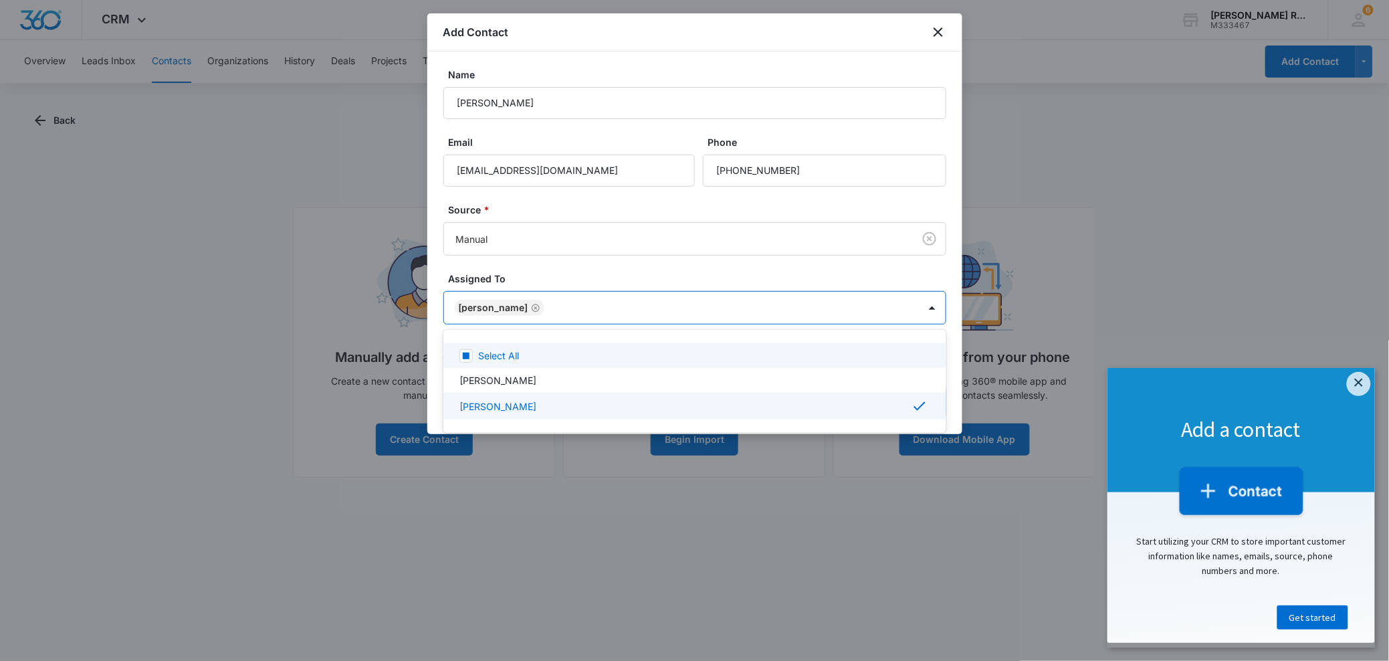
click at [764, 326] on div at bounding box center [694, 330] width 1389 height 661
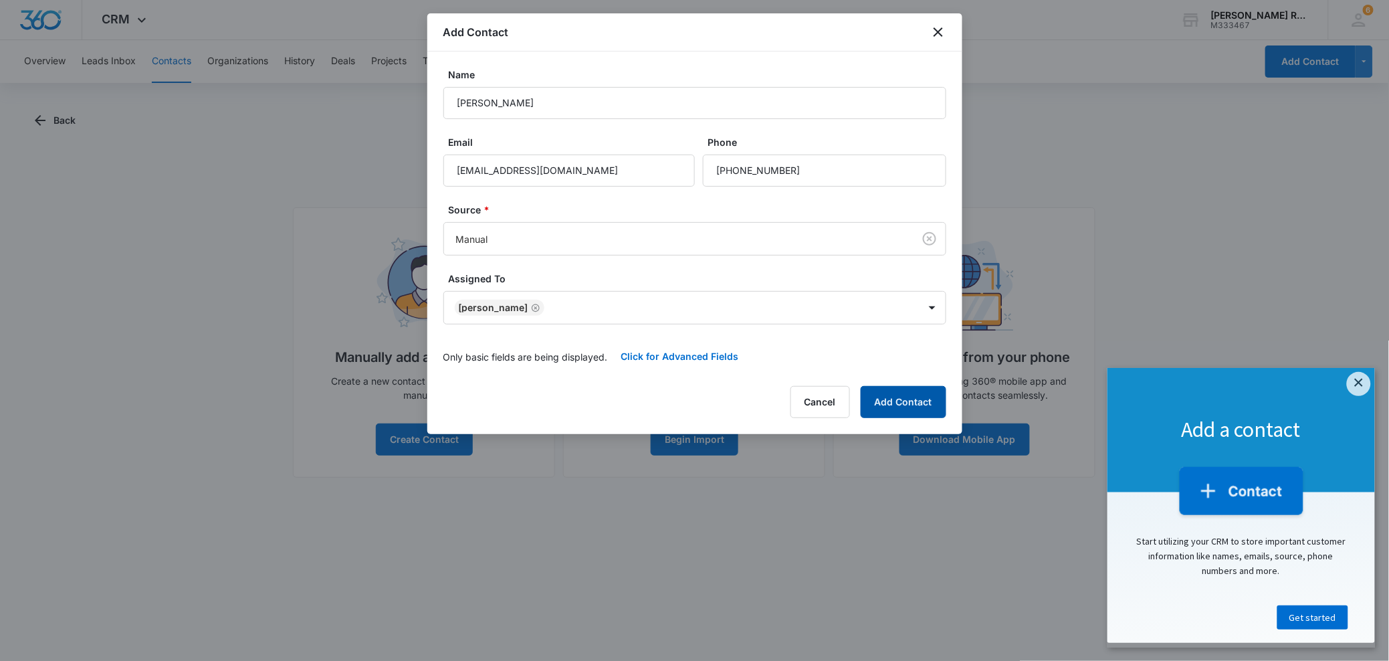
click at [898, 405] on button "Add Contact" at bounding box center [904, 402] width 86 height 32
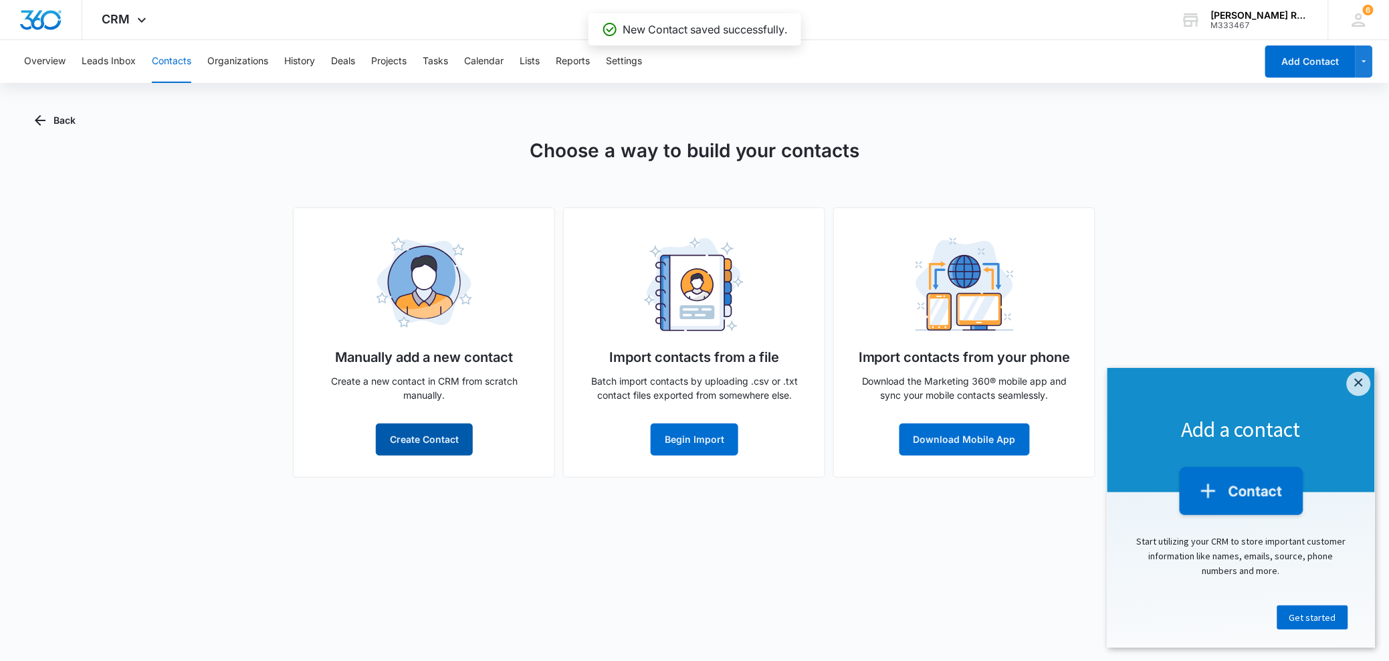
click at [459, 438] on button "Create Contact" at bounding box center [424, 439] width 97 height 32
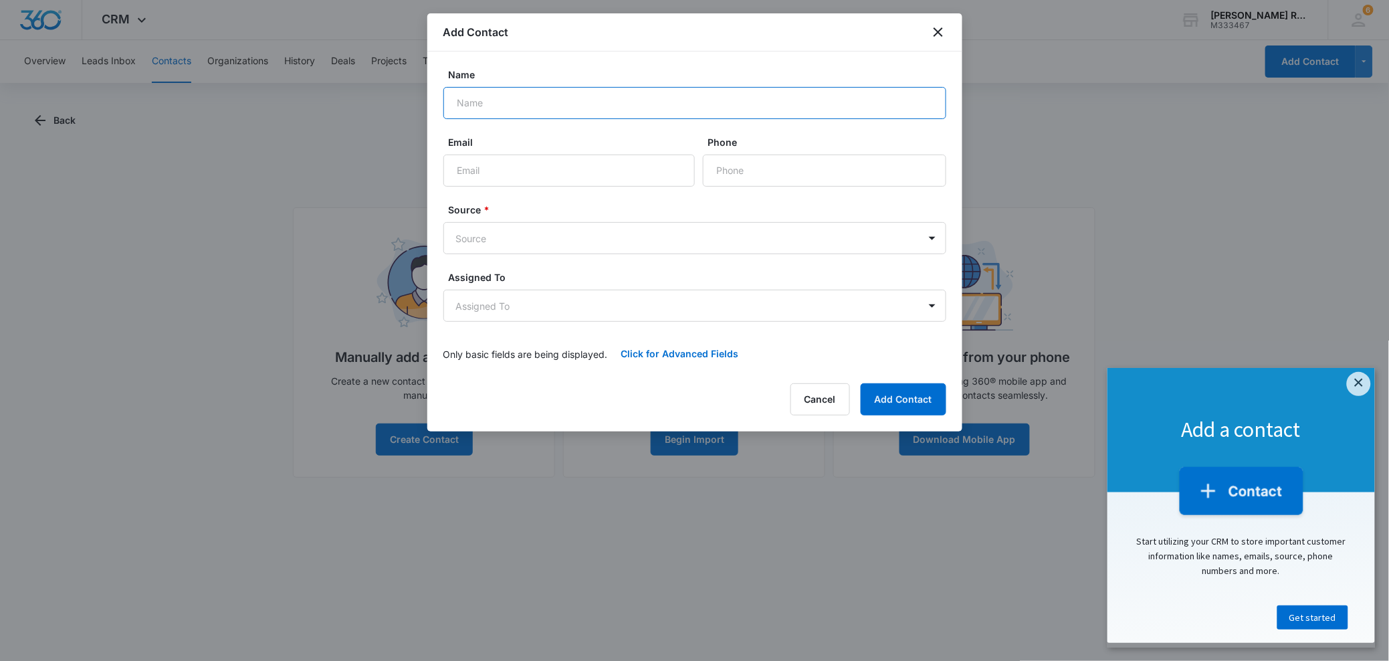
click at [524, 104] on input "Name" at bounding box center [694, 103] width 503 height 32
type input "[PERSON_NAME]"
click at [497, 169] on input "daniela" at bounding box center [568, 170] width 251 height 32
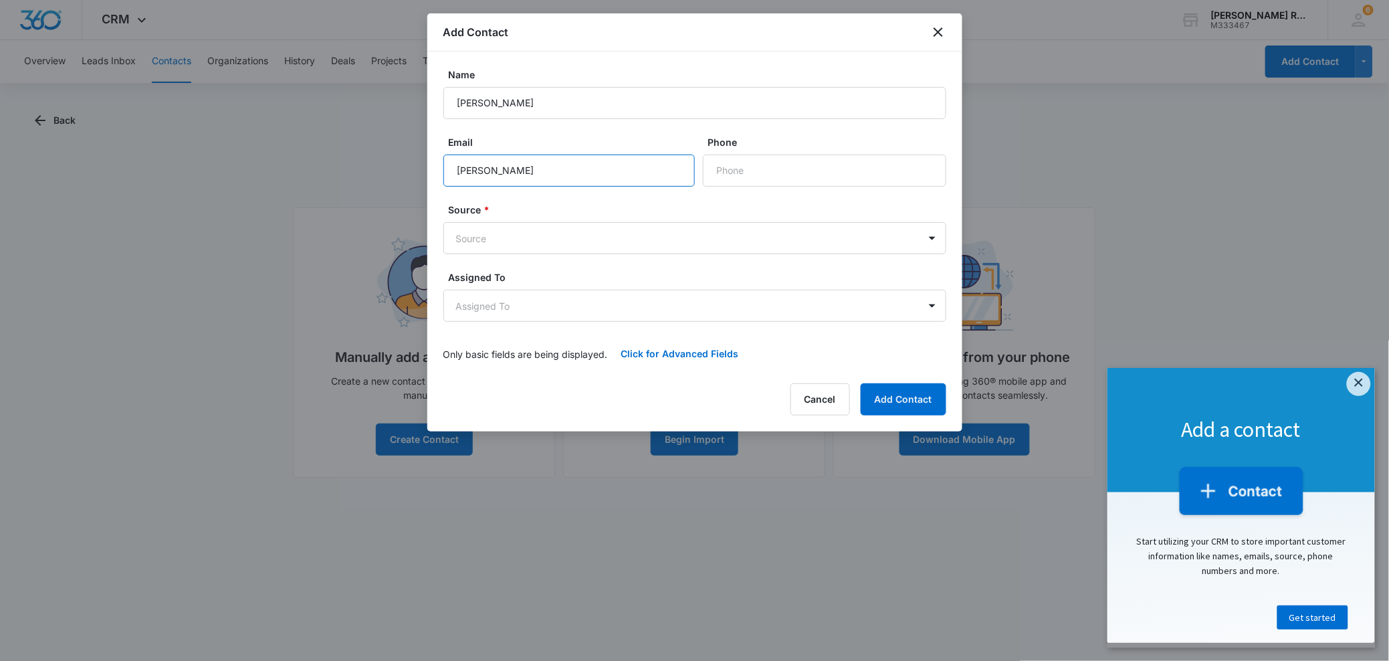
paste input "tovar97@gmail.com"
type input "[EMAIL_ADDRESS][DOMAIN_NAME]"
click at [816, 175] on input "Phone" at bounding box center [824, 170] width 243 height 32
type input "[PHONE_NUMBER]"
click at [490, 250] on body "CRM Apps Reputation Forms CRM Email Social Payments POS Content Ads Intelligenc…" at bounding box center [694, 330] width 1389 height 661
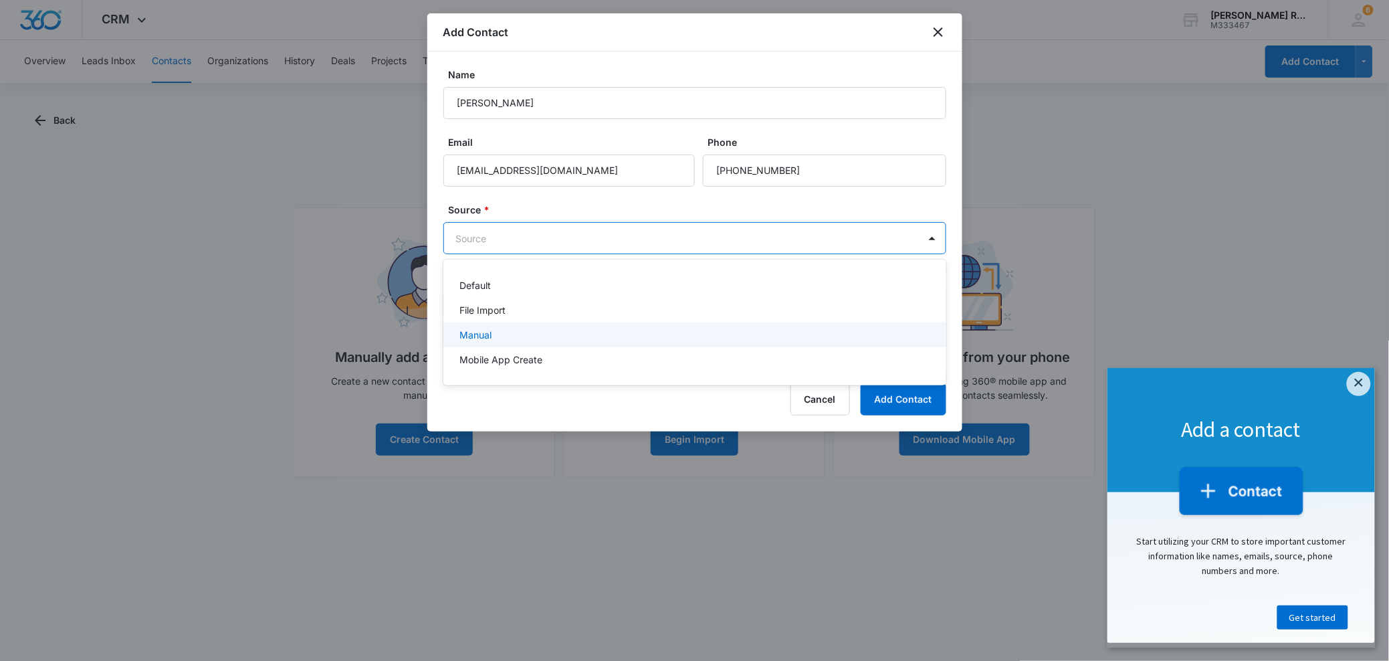
click at [486, 333] on p "Manual" at bounding box center [475, 335] width 32 height 14
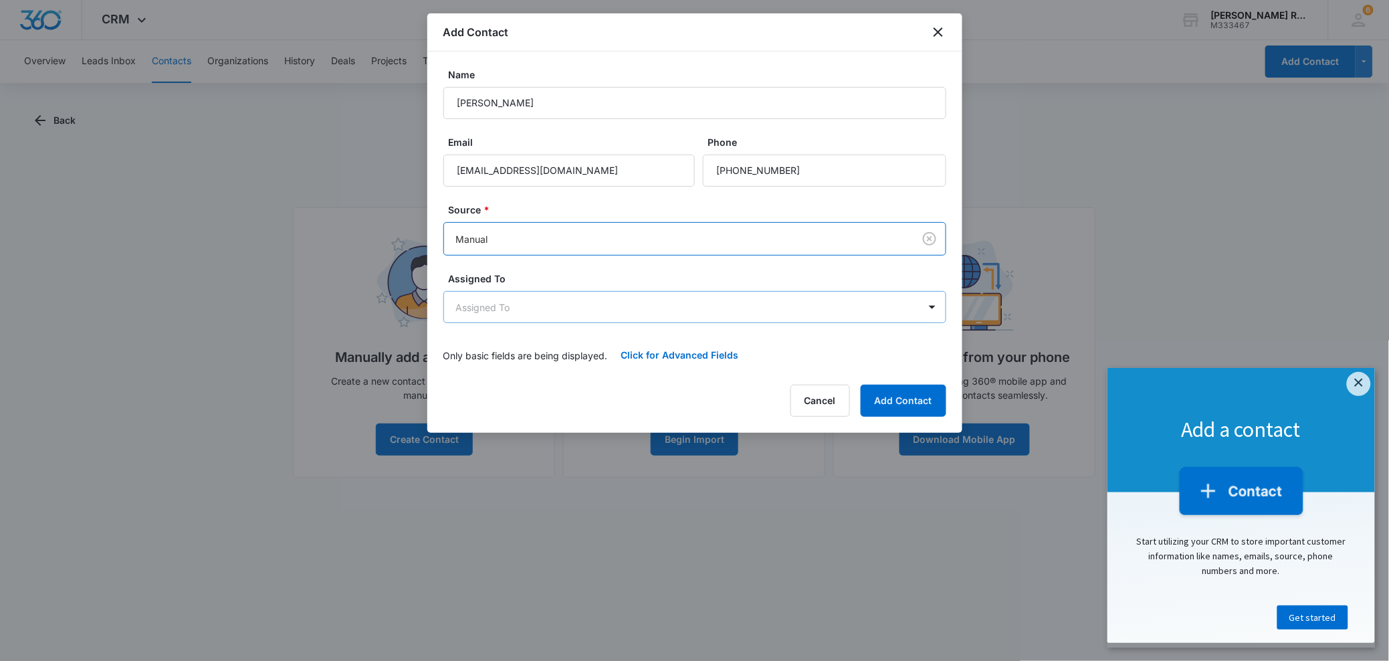
click at [495, 302] on body "CRM Apps Reputation Forms CRM Email Social Payments POS Content Ads Intelligenc…" at bounding box center [694, 330] width 1389 height 661
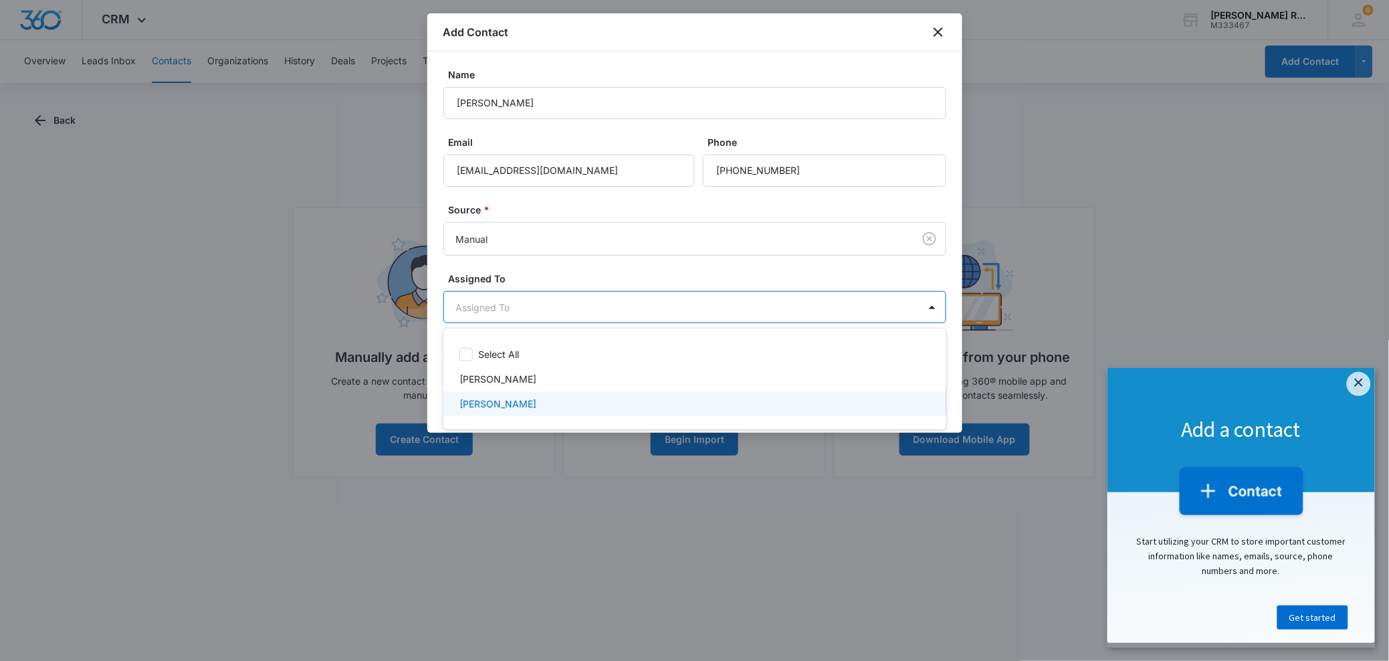
click at [489, 397] on p "[PERSON_NAME]" at bounding box center [497, 404] width 77 height 14
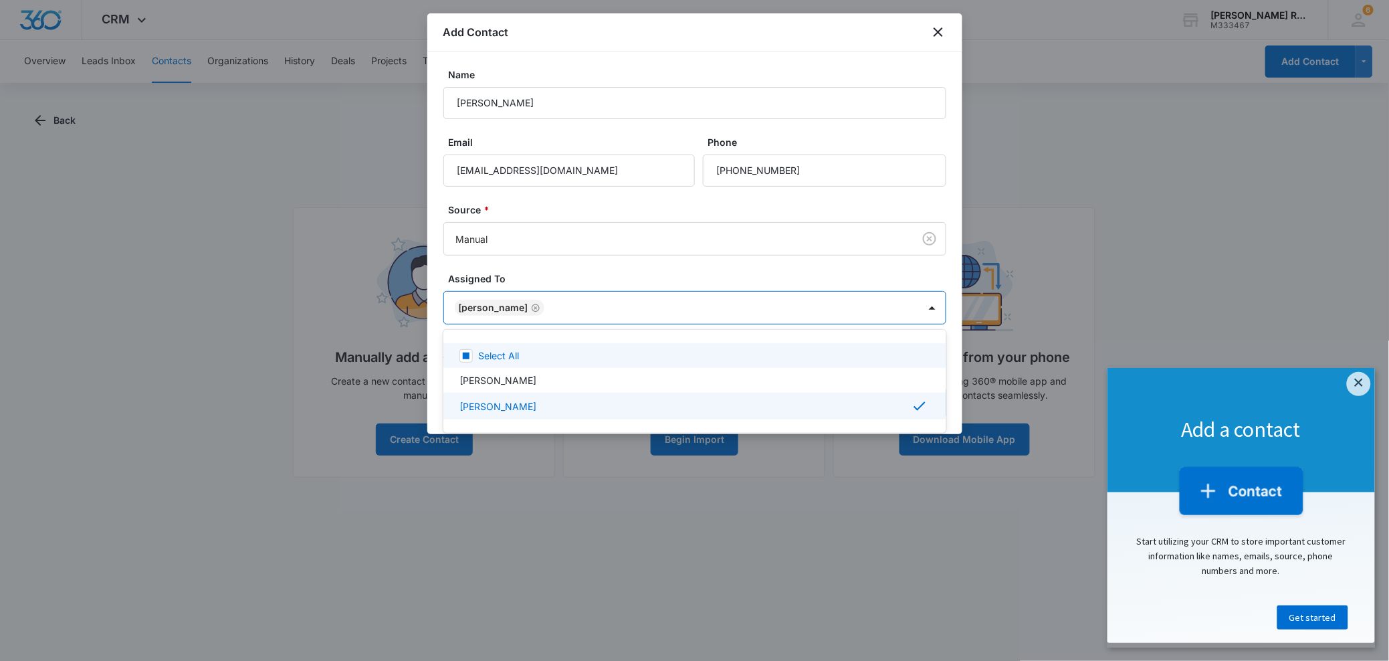
click at [685, 276] on div at bounding box center [694, 330] width 1389 height 661
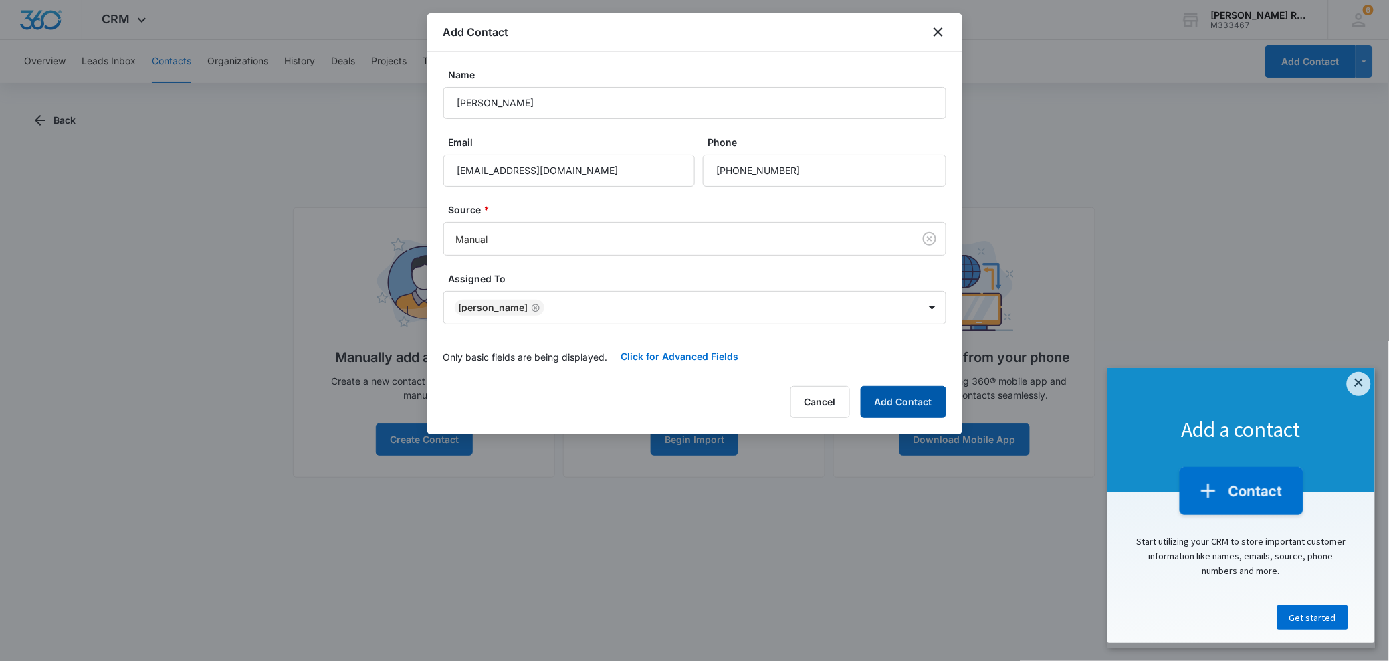
click at [904, 397] on button "Add Contact" at bounding box center [904, 402] width 86 height 32
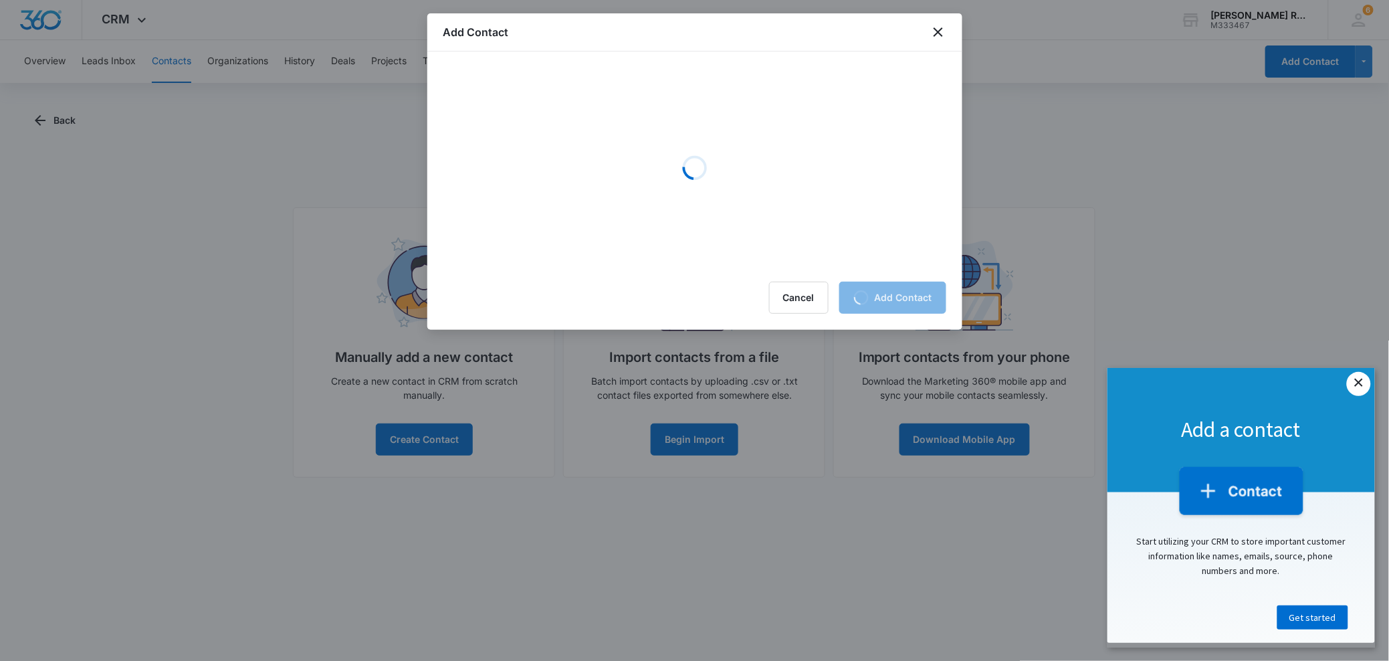
click at [1359, 387] on link "×" at bounding box center [1358, 383] width 24 height 24
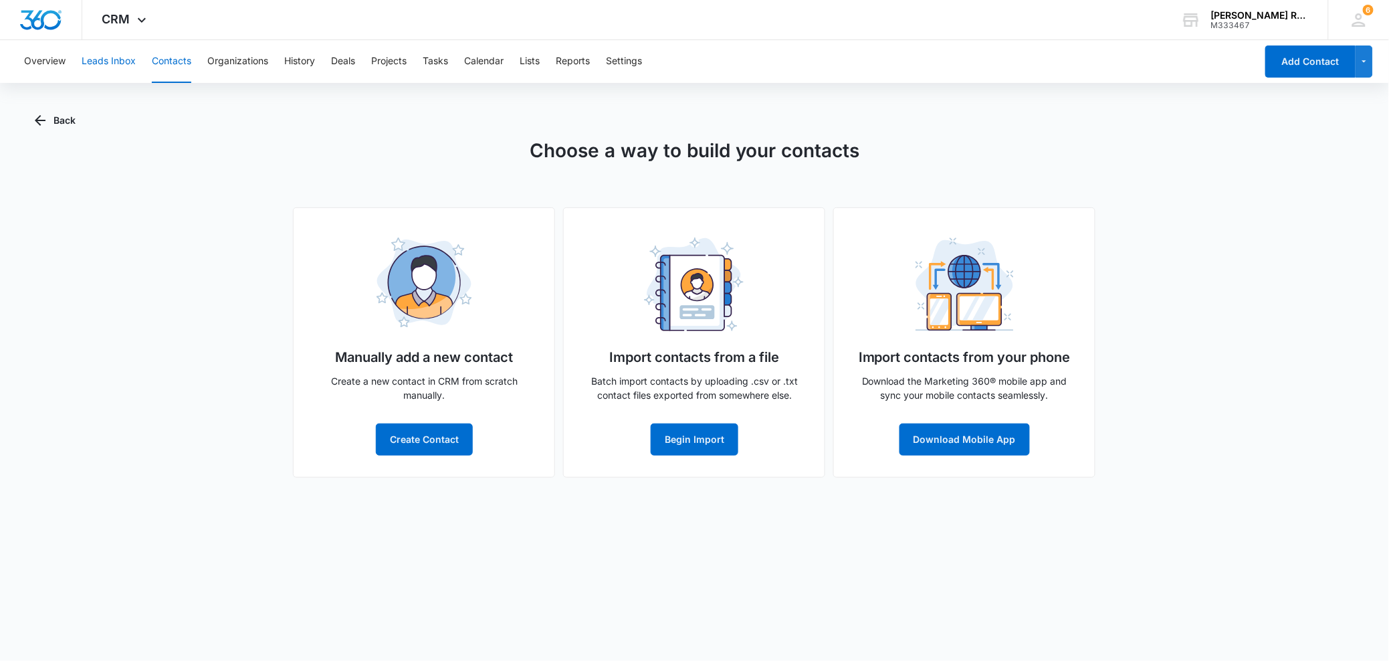
click at [108, 60] on button "Leads Inbox" at bounding box center [109, 61] width 54 height 43
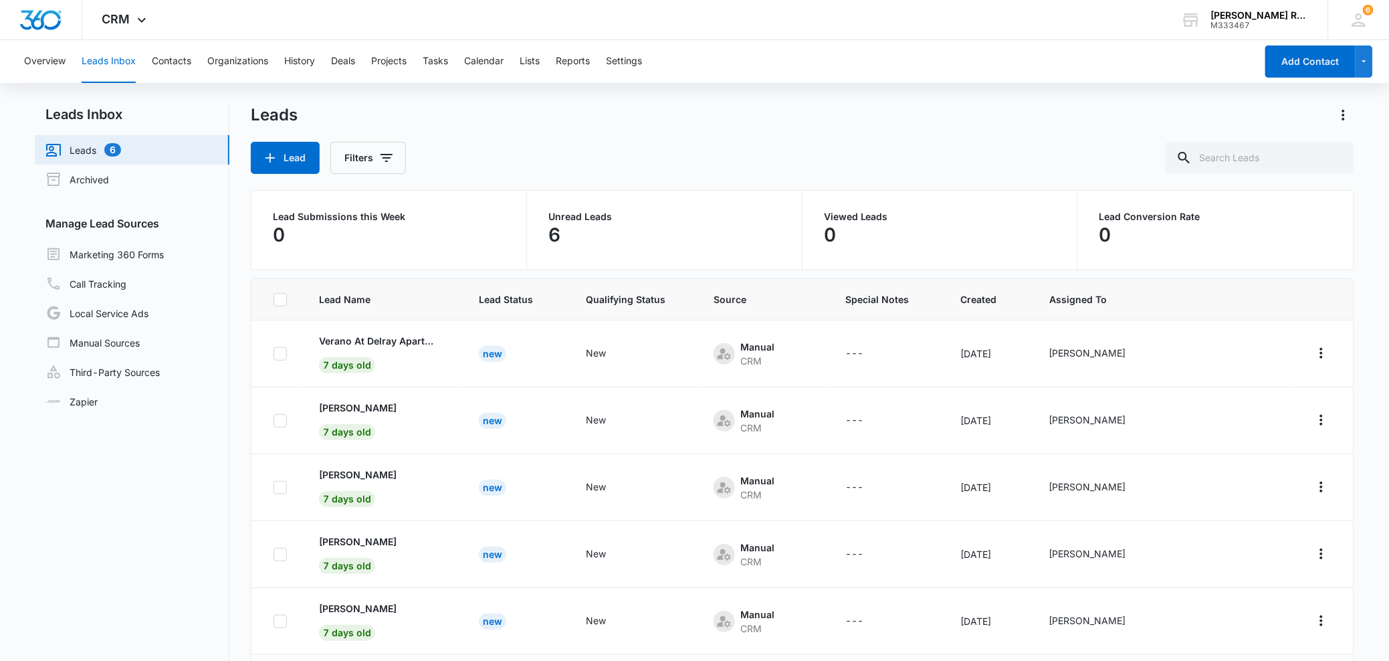
scroll to position [19, 0]
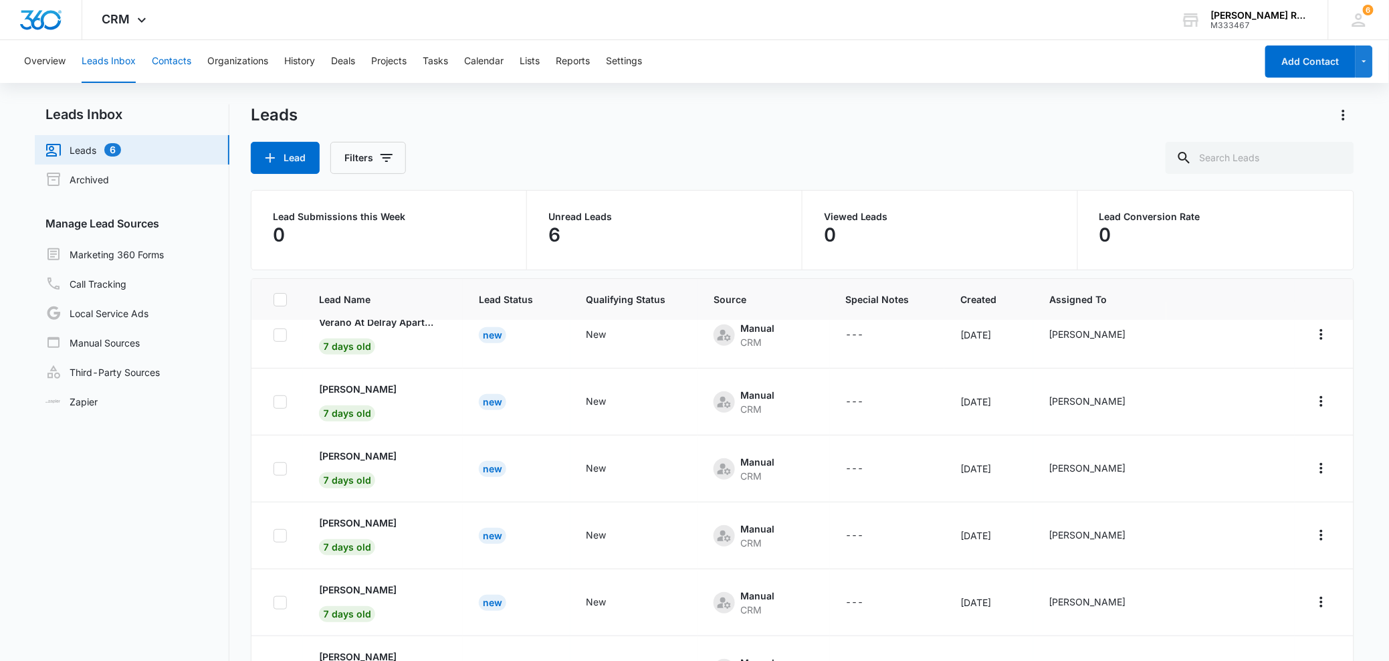
click at [185, 63] on button "Contacts" at bounding box center [171, 61] width 39 height 43
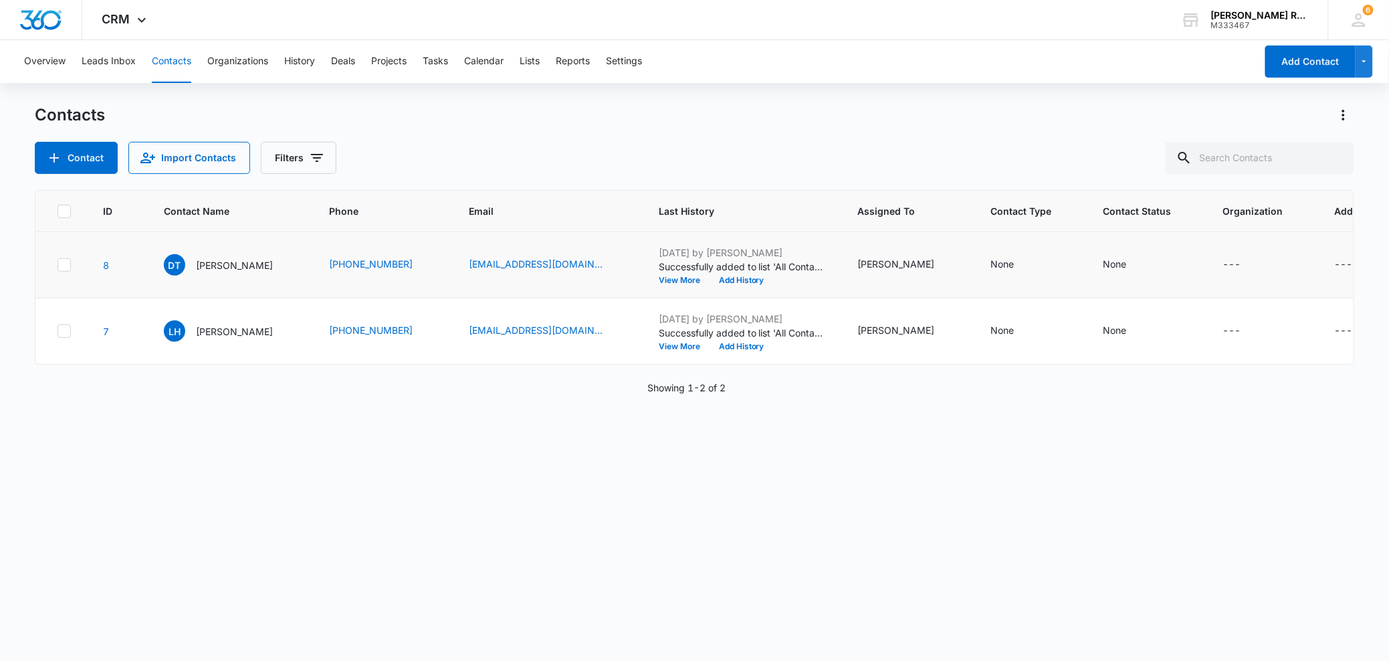
click at [60, 263] on icon at bounding box center [64, 265] width 12 height 12
click at [58, 265] on input "checkbox" at bounding box center [57, 265] width 1 height 1
checkbox input "true"
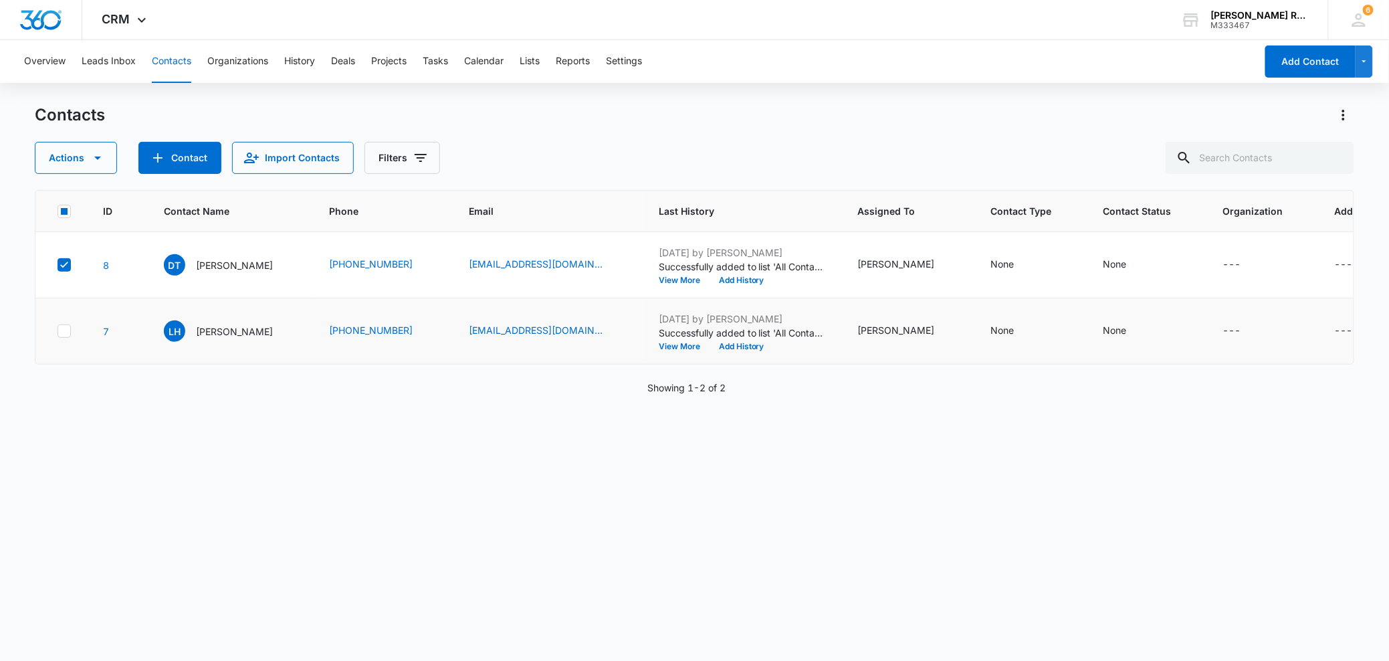
click at [62, 320] on td at bounding box center [60, 331] width 51 height 66
click at [62, 327] on icon at bounding box center [64, 331] width 12 height 12
click at [58, 331] on input "checkbox" at bounding box center [57, 331] width 1 height 1
checkbox input "true"
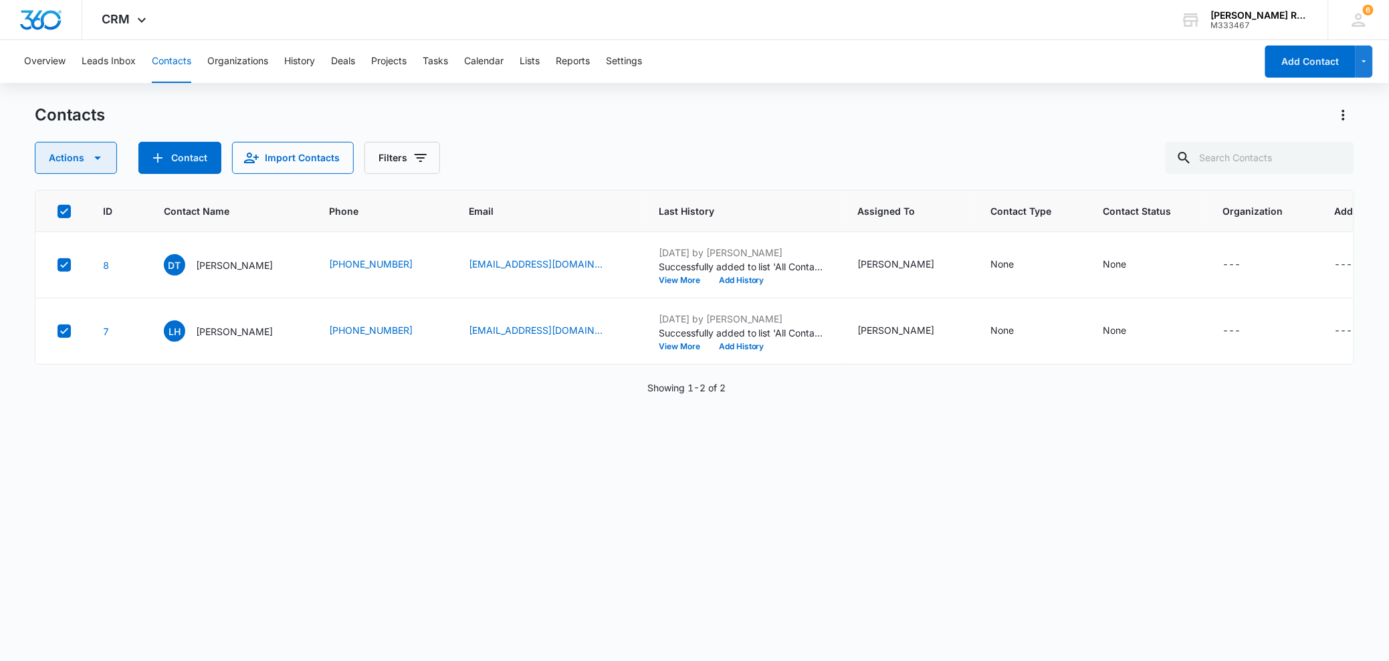
click at [99, 168] on button "Actions" at bounding box center [76, 158] width 82 height 32
click at [347, 497] on div "ID Contact Name Phone Email Last History Assigned To Contact Type Contact Statu…" at bounding box center [694, 416] width 1319 height 453
click at [701, 554] on div "ID Contact Name Phone Email Last History Assigned To Contact Type Contact Statu…" at bounding box center [694, 416] width 1319 height 453
click at [125, 60] on button "Leads Inbox" at bounding box center [109, 61] width 54 height 43
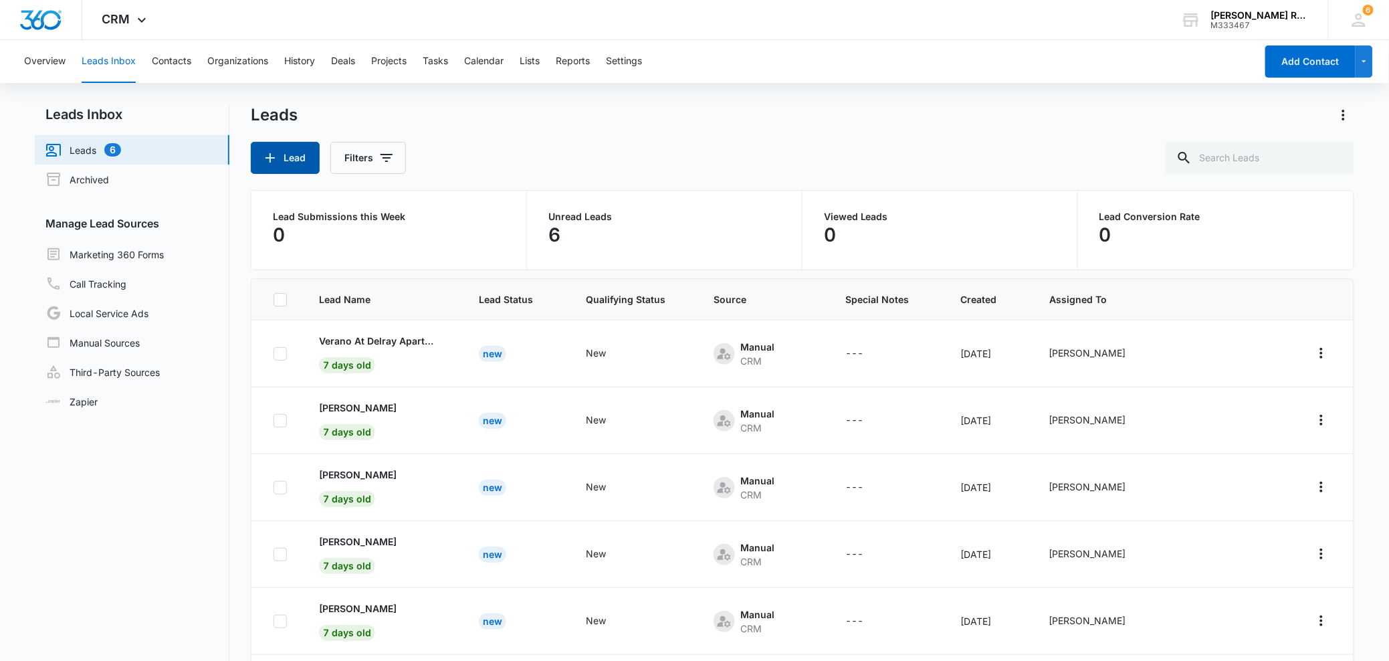
click at [277, 156] on icon "button" at bounding box center [270, 158] width 16 height 16
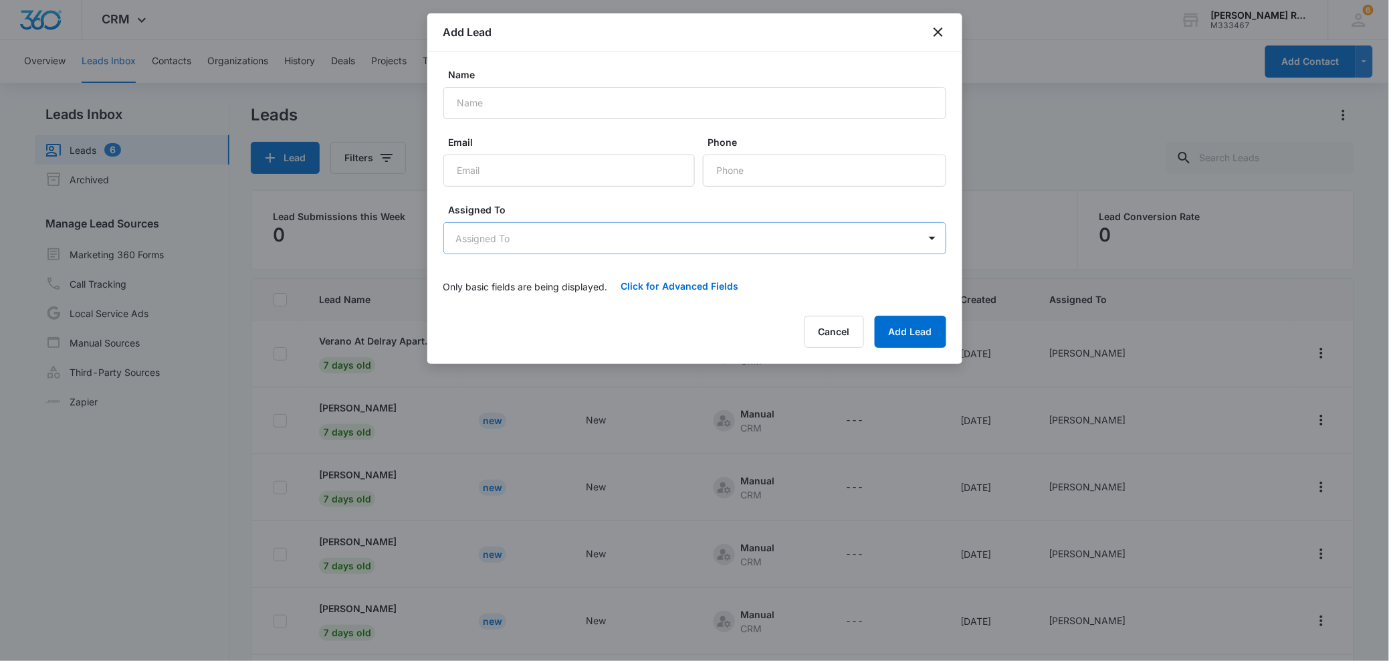
click at [600, 245] on body "CRM Apps Reputation Forms CRM Email Social Payments POS Content Ads Intelligenc…" at bounding box center [694, 374] width 1389 height 748
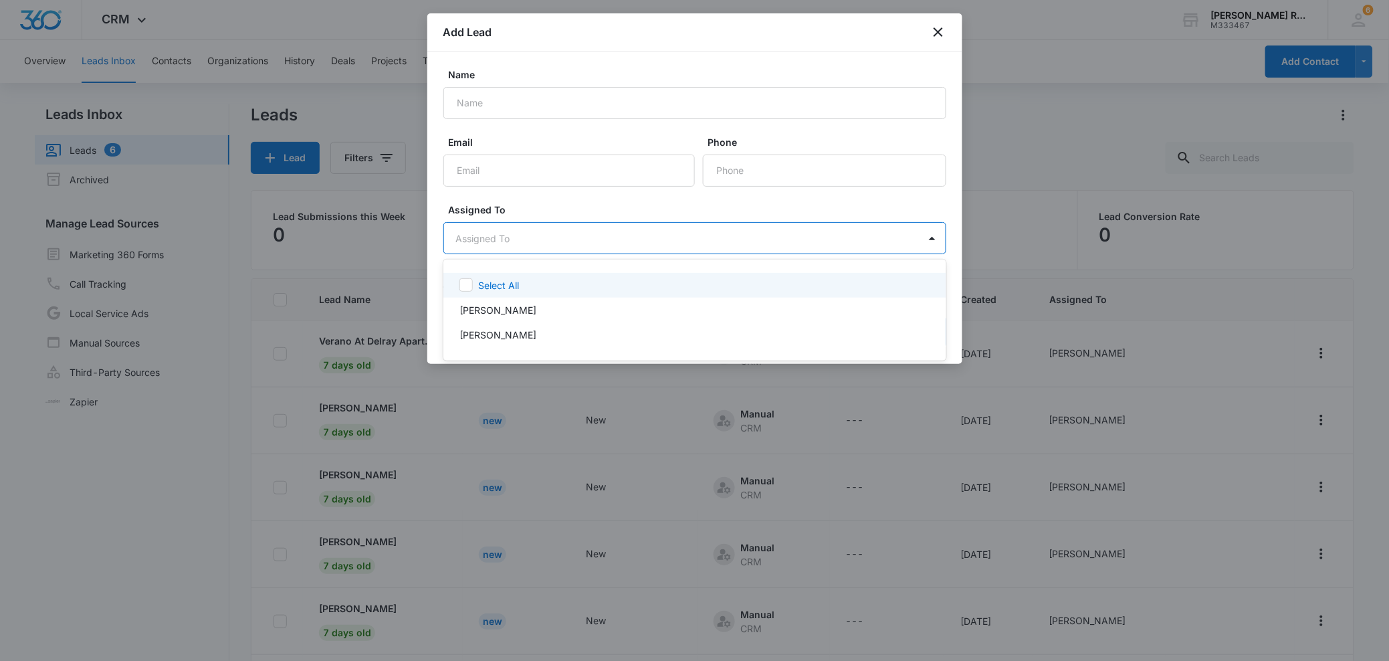
click at [938, 35] on div at bounding box center [694, 330] width 1389 height 661
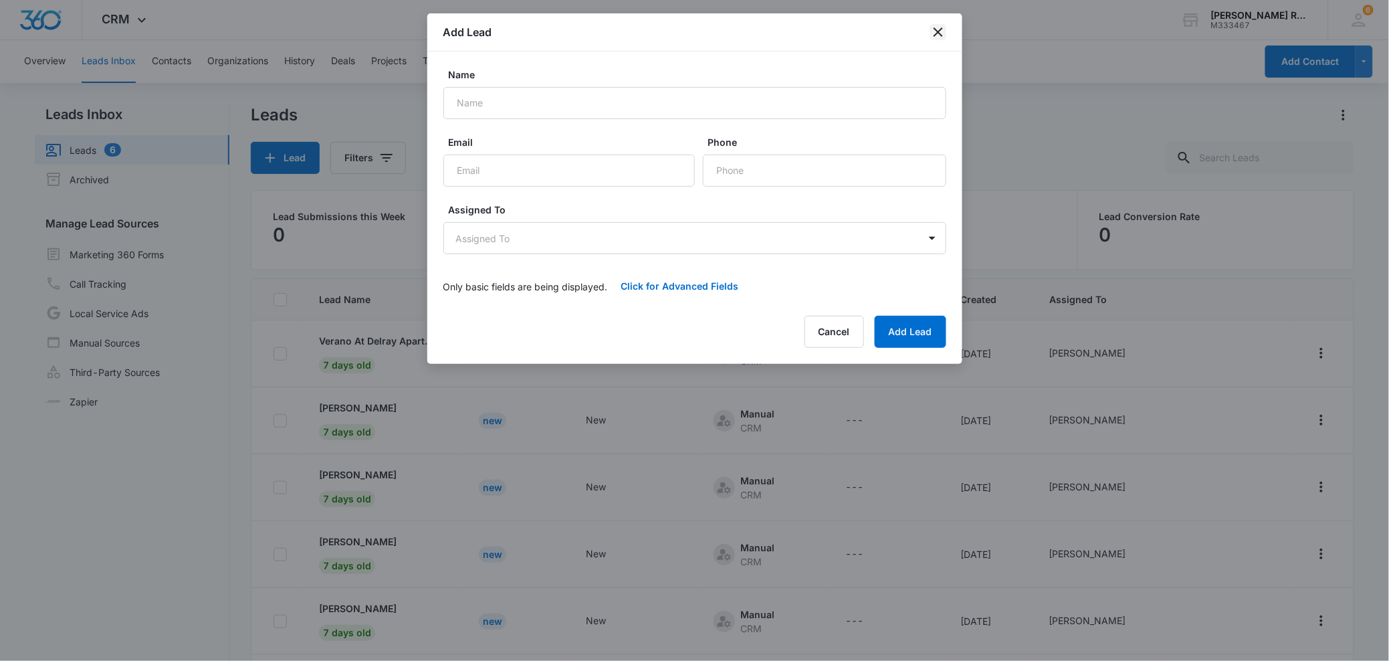
click at [938, 32] on icon "close" at bounding box center [937, 31] width 9 height 9
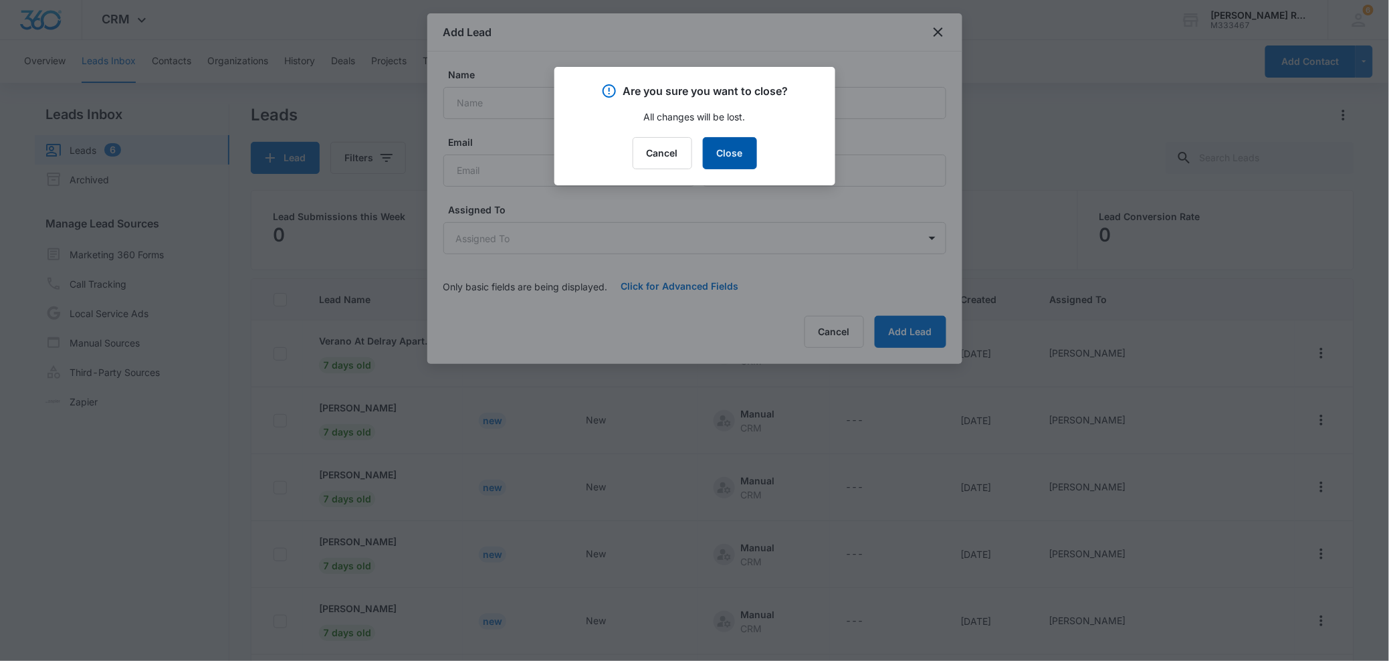
click at [746, 150] on button "Close" at bounding box center [730, 153] width 54 height 32
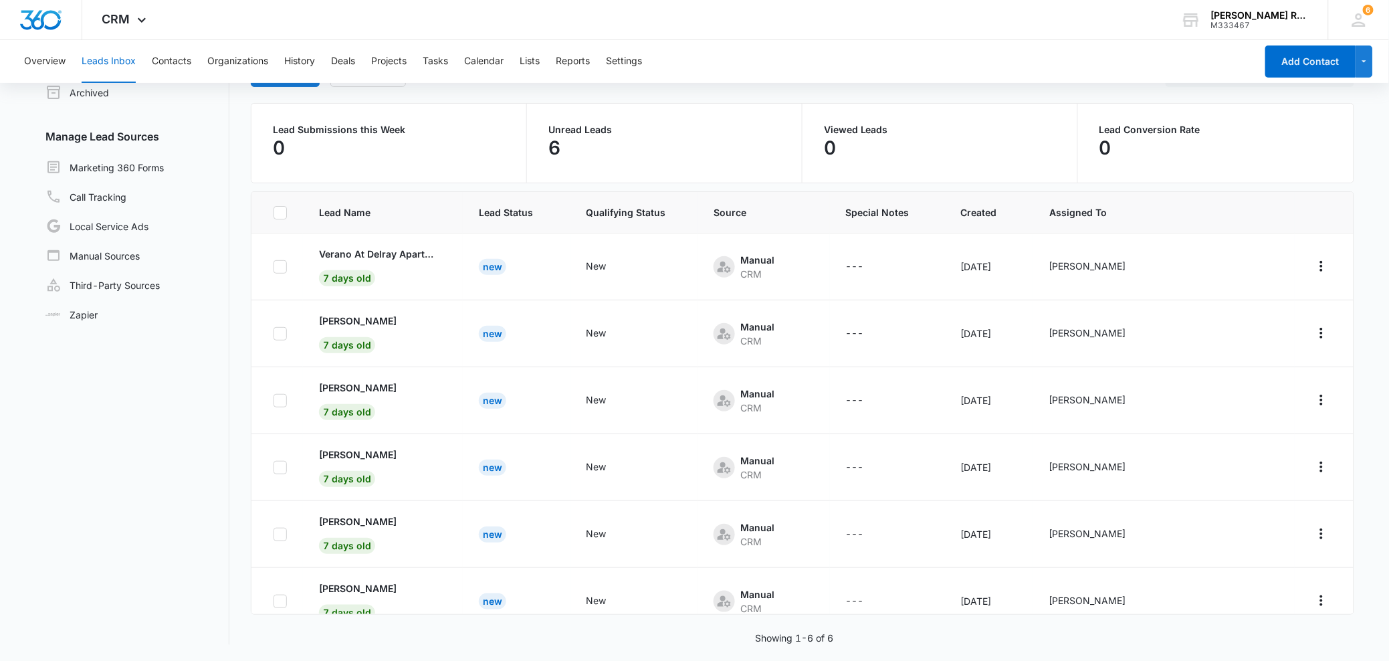
click at [172, 392] on nav "Leads Inbox Leads 6 Archived Manage Lead Sources Marketing 360 Forms Call Track…" at bounding box center [132, 330] width 195 height 627
click at [80, 313] on link "Zapier" at bounding box center [71, 315] width 52 height 14
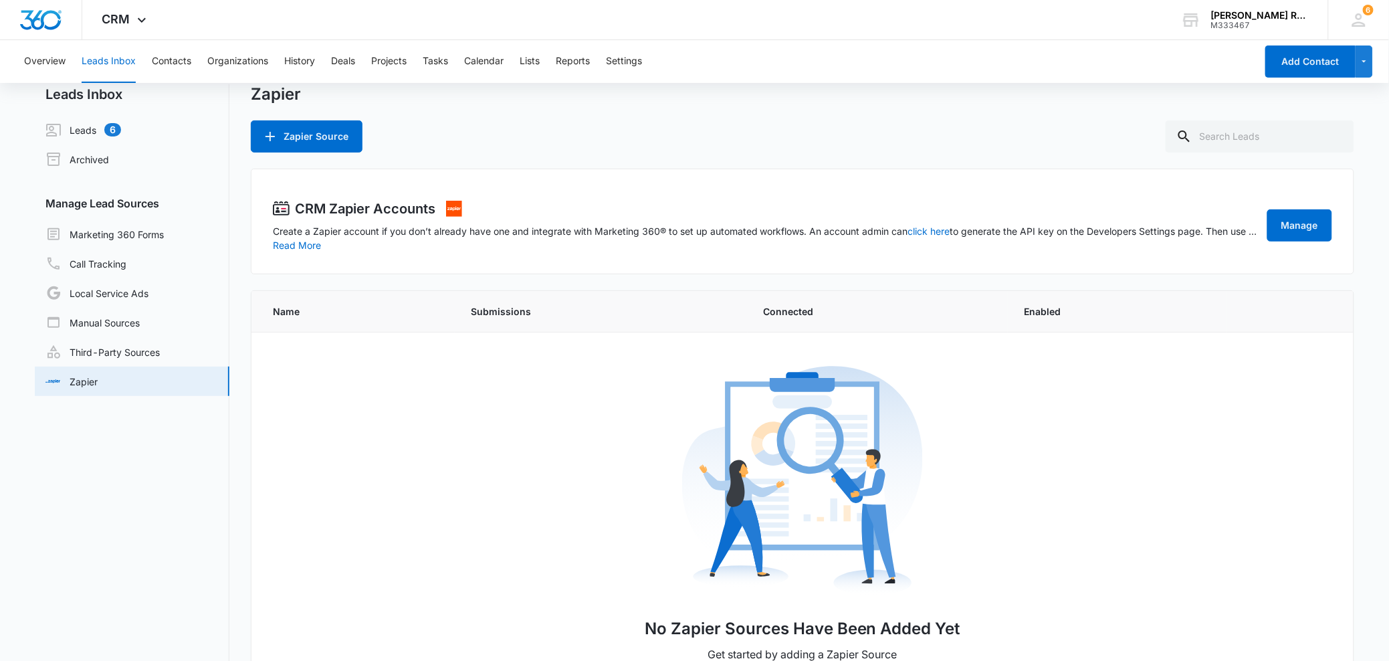
scroll to position [21, 0]
click at [123, 352] on link "Third-Party Sources" at bounding box center [102, 350] width 114 height 16
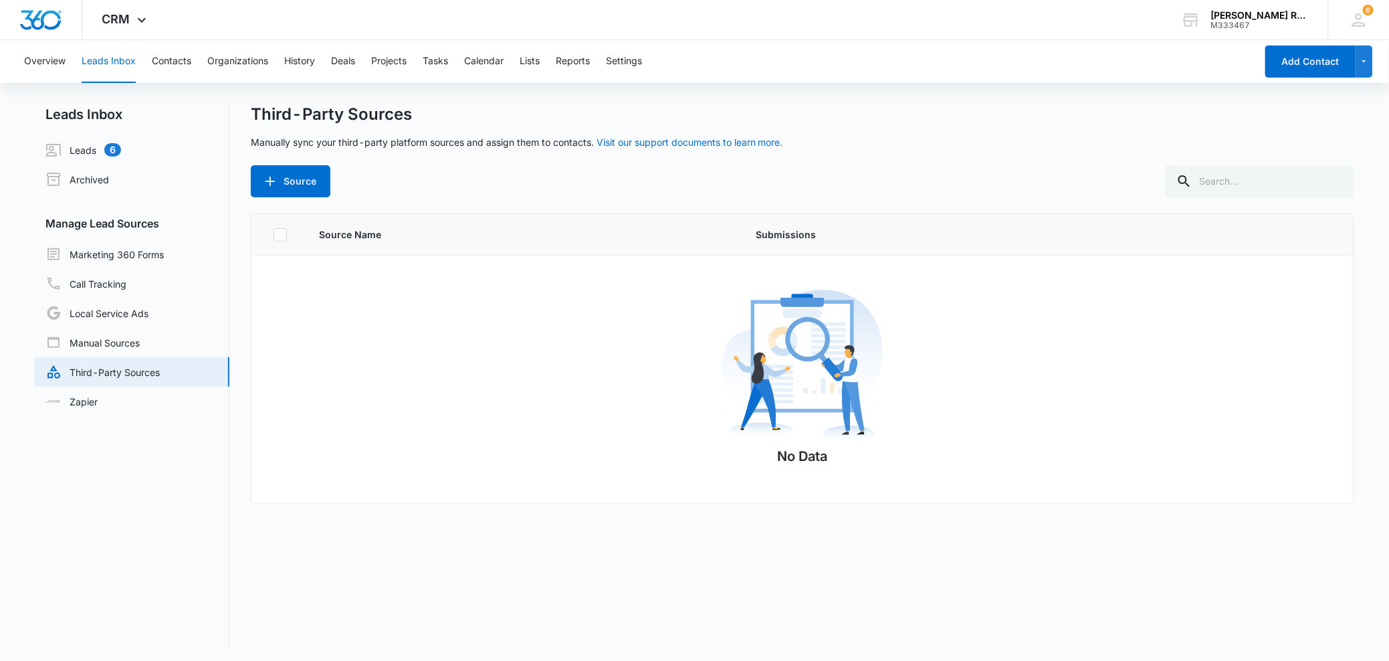
click at [550, 158] on div "Third-Party Sources Manually sync your third-party platform sources and assign …" at bounding box center [802, 150] width 1103 height 93
click at [88, 148] on link "Leads 6" at bounding box center [83, 150] width 76 height 16
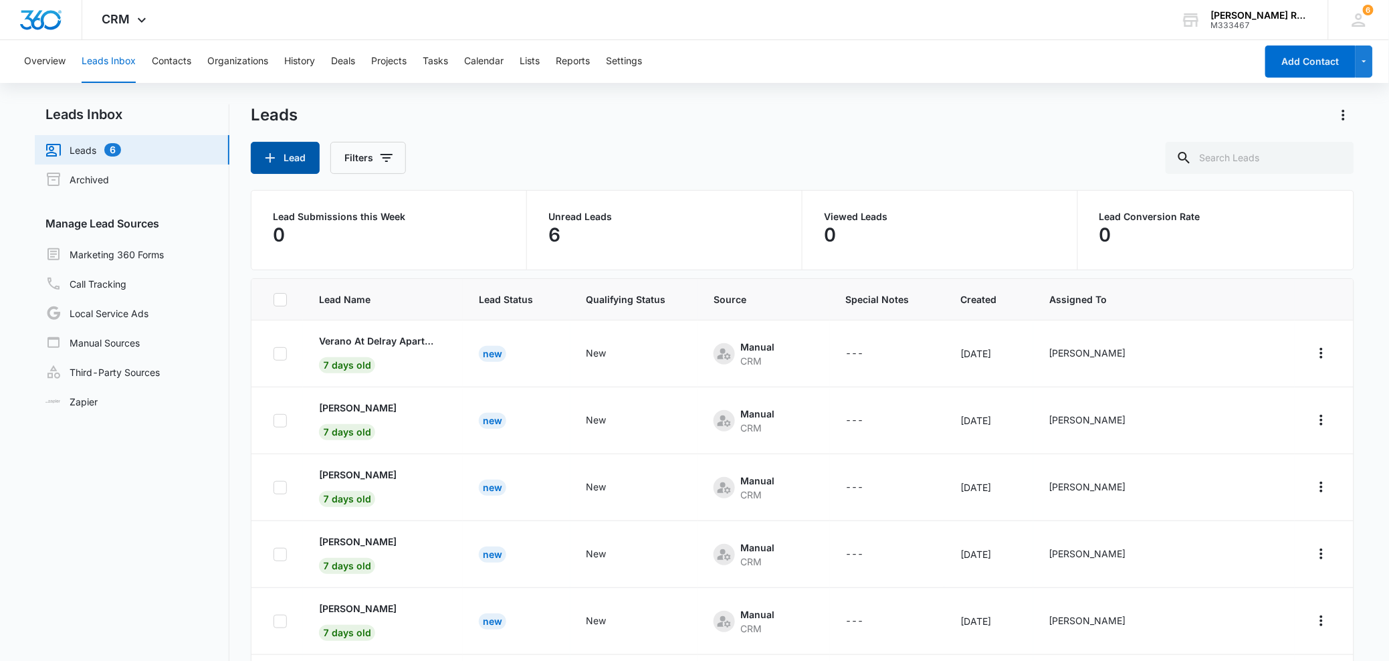
click at [290, 162] on button "Lead" at bounding box center [285, 158] width 69 height 32
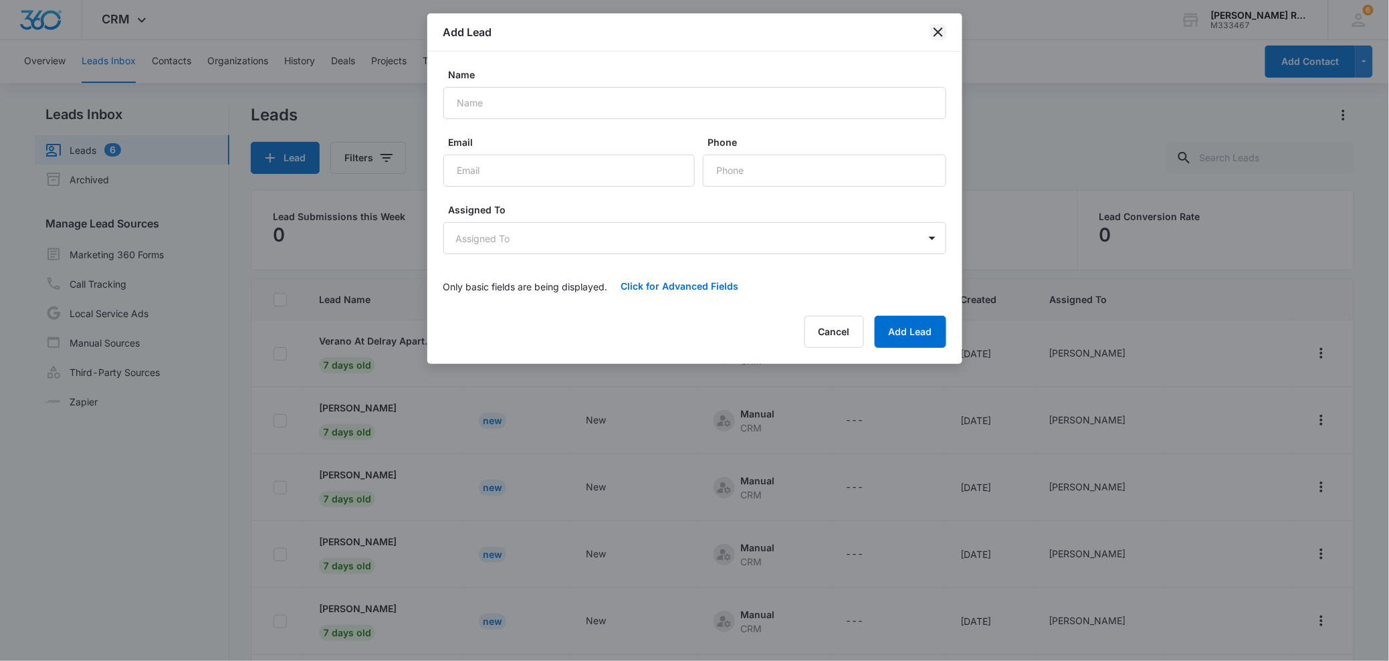
click at [937, 32] on icon "close" at bounding box center [937, 31] width 9 height 9
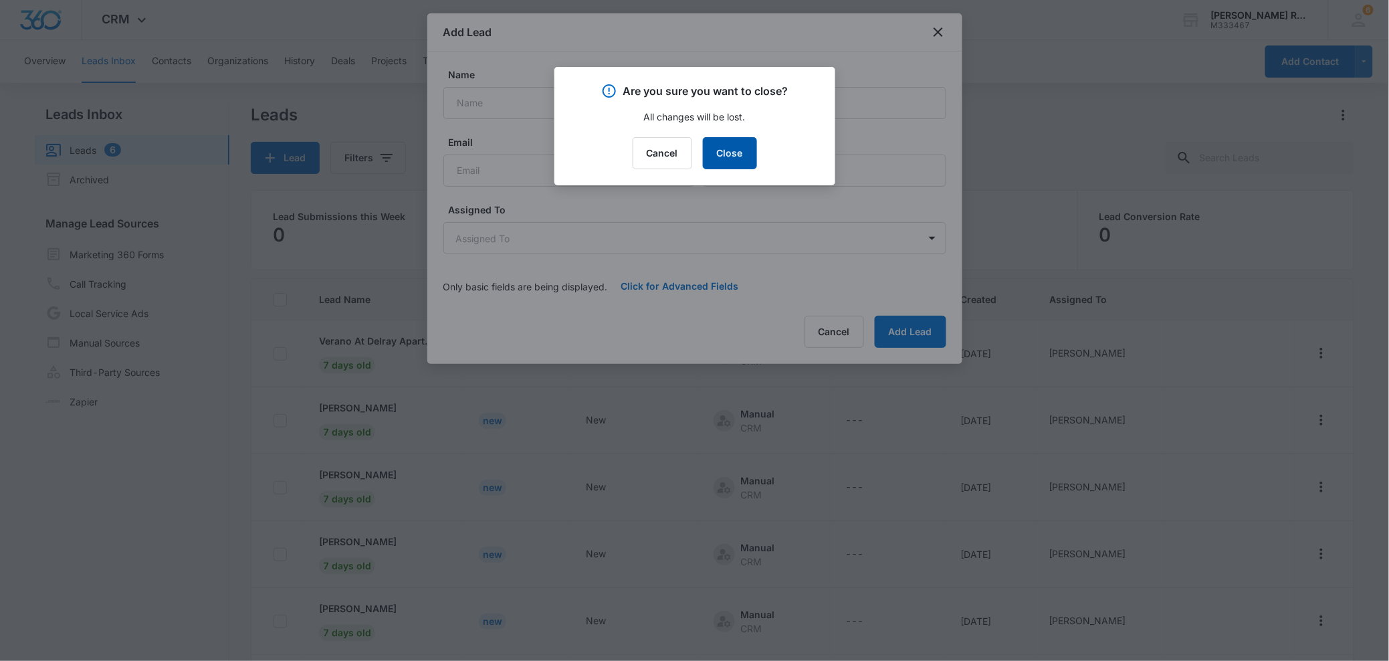
click at [741, 154] on button "Close" at bounding box center [730, 153] width 54 height 32
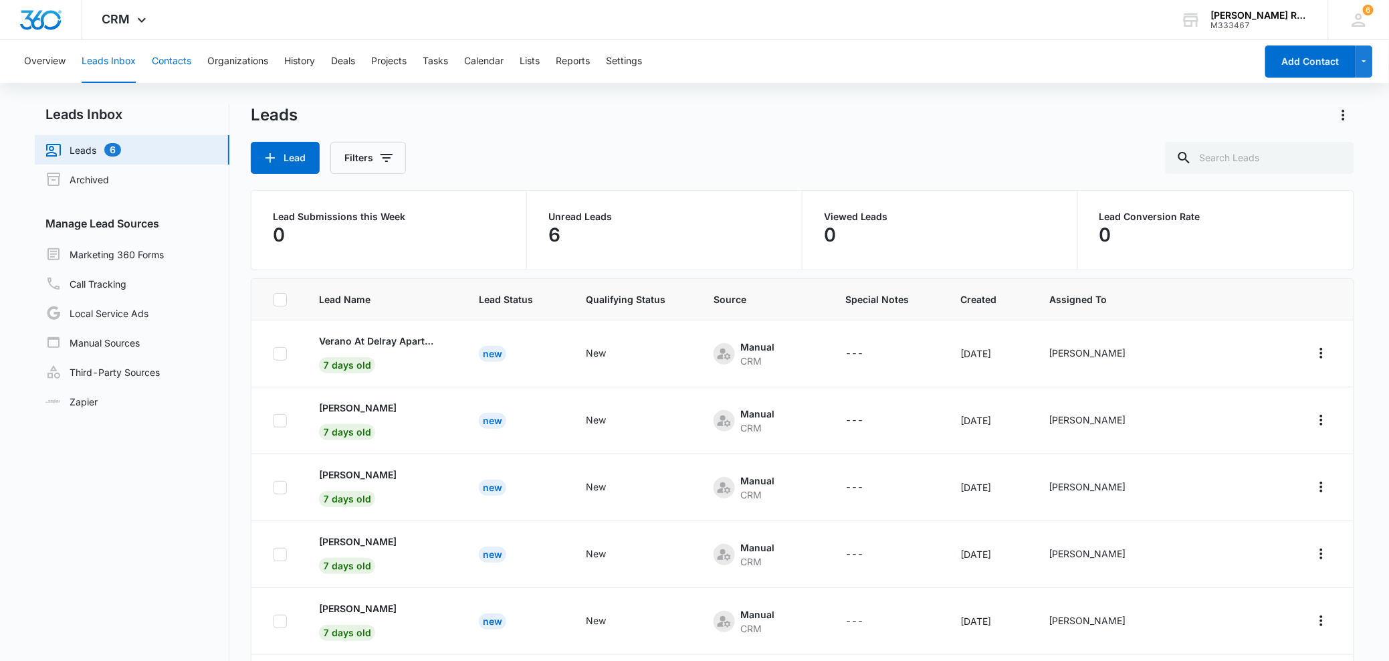
click at [172, 66] on button "Contacts" at bounding box center [171, 61] width 39 height 43
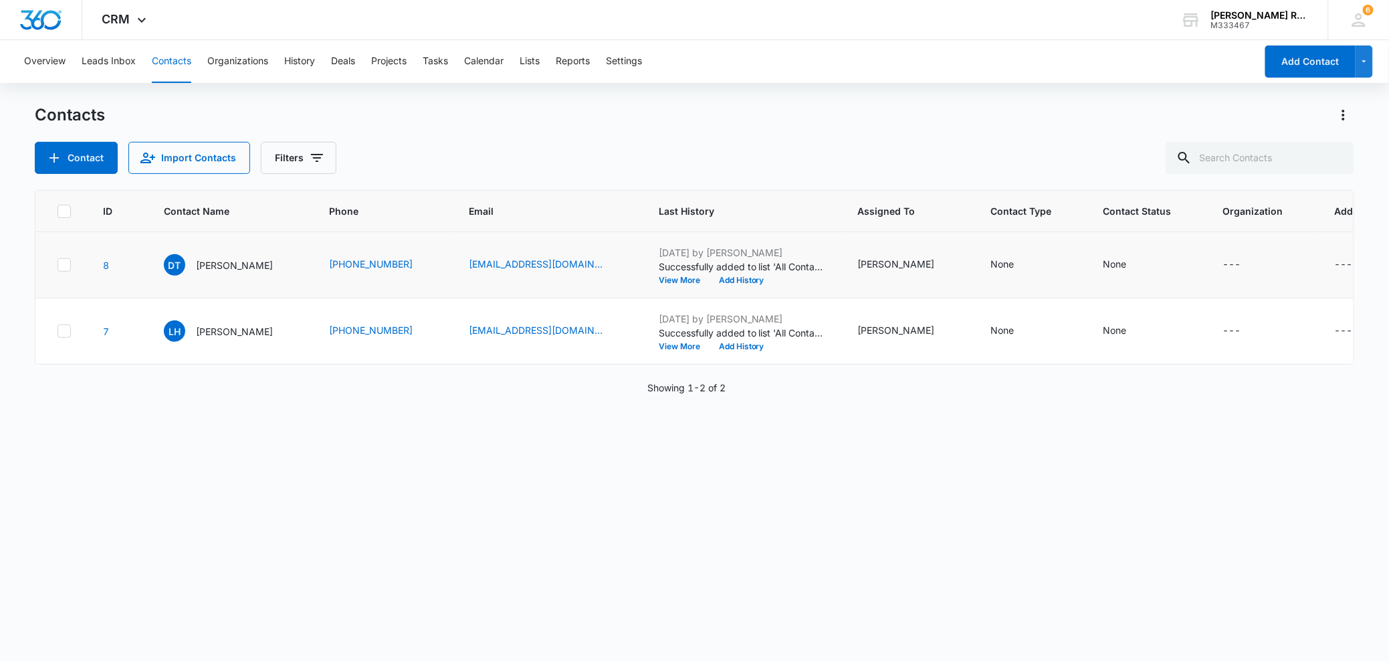
click at [58, 261] on icon at bounding box center [64, 265] width 12 height 12
click at [58, 265] on input "checkbox" at bounding box center [57, 265] width 1 height 1
checkbox input "true"
click at [1335, 265] on div "---" at bounding box center [1344, 265] width 18 height 16
click at [1272, 398] on div "ID Contact Name Phone Email Last History Assigned To Contact Type Contact Statu…" at bounding box center [694, 416] width 1319 height 453
